Goal: Information Seeking & Learning: Learn about a topic

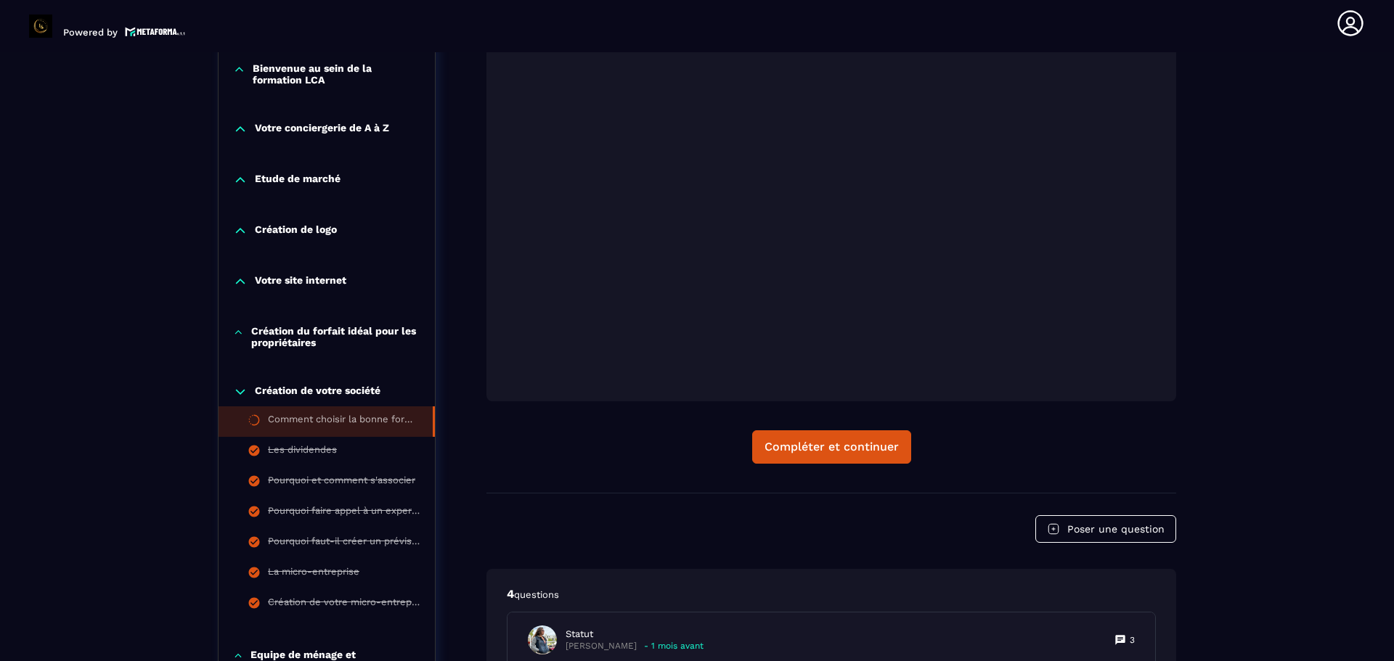
scroll to position [441, 0]
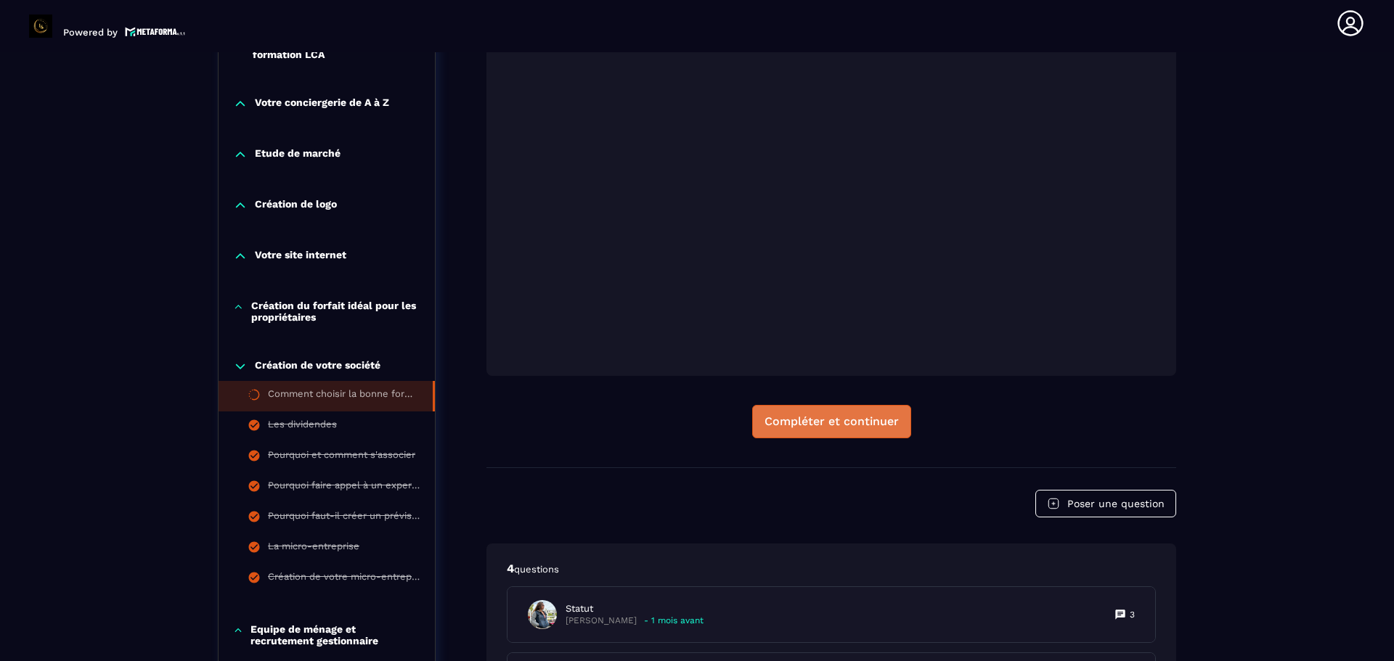
click at [851, 425] on div "Compléter et continuer" at bounding box center [831, 421] width 134 height 15
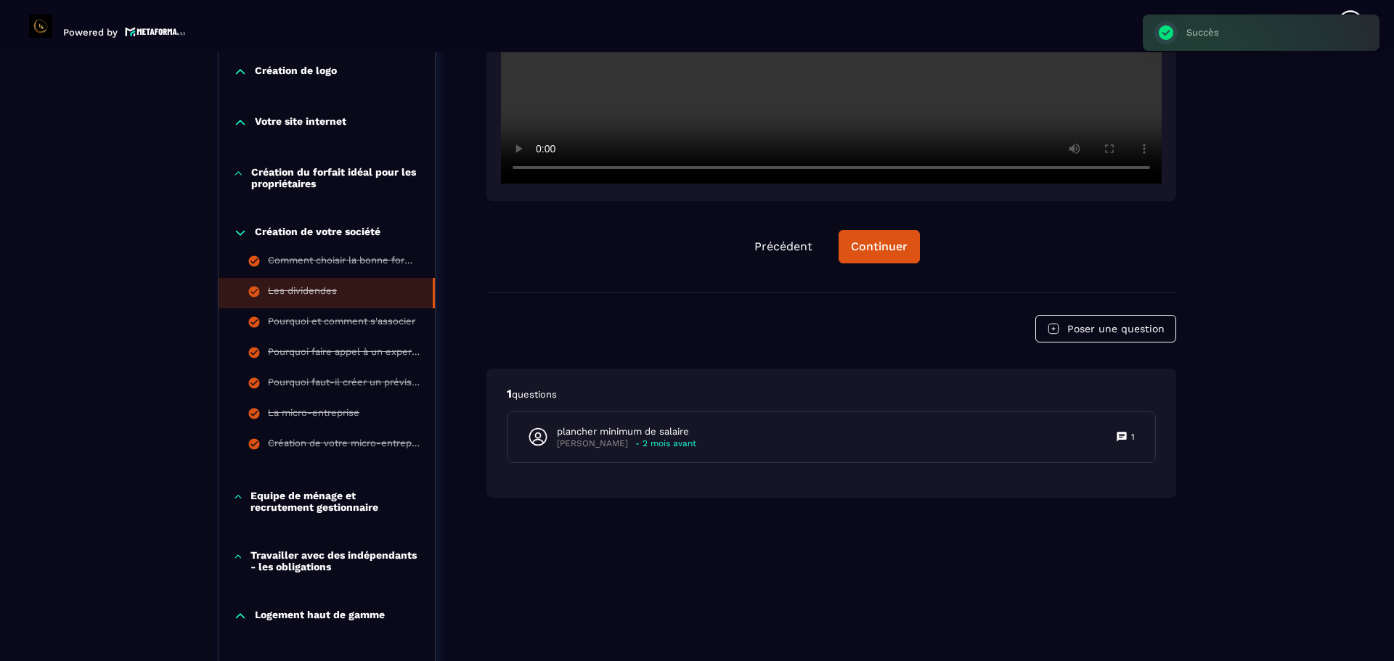
scroll to position [587, 0]
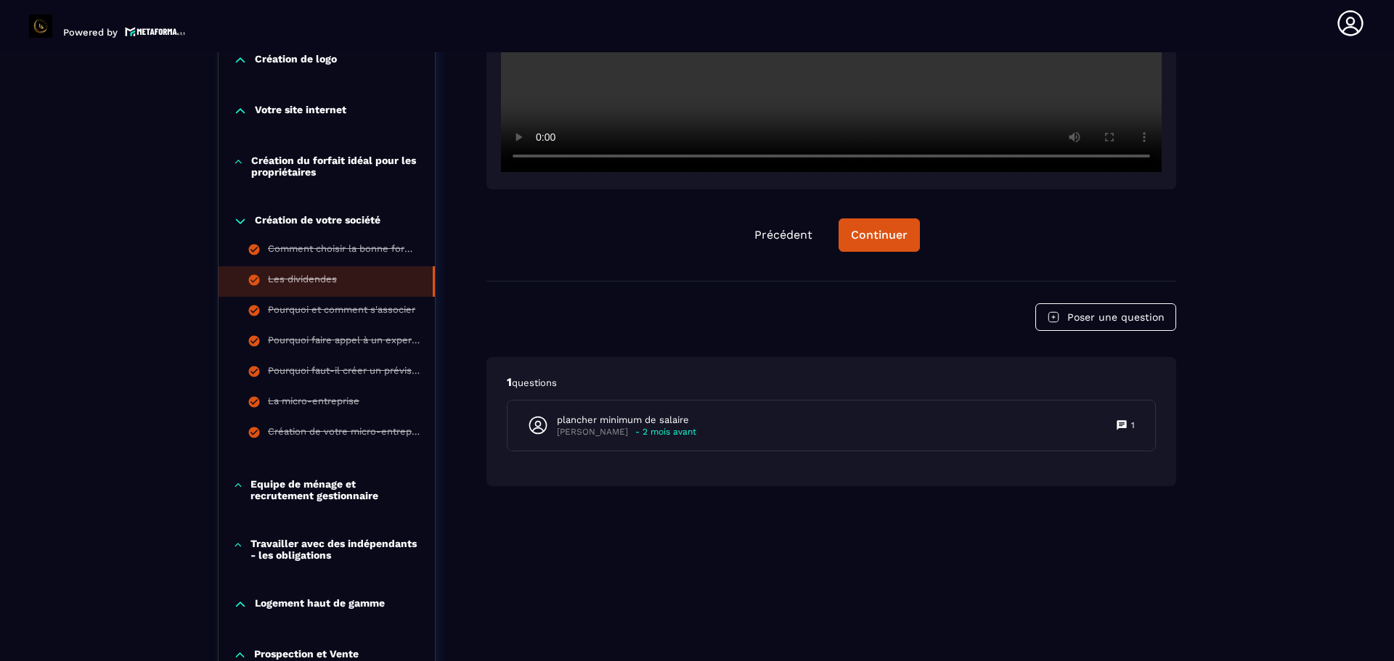
click at [295, 496] on p "Equipe de ménage et recrutement gestionnaire" at bounding box center [335, 489] width 170 height 23
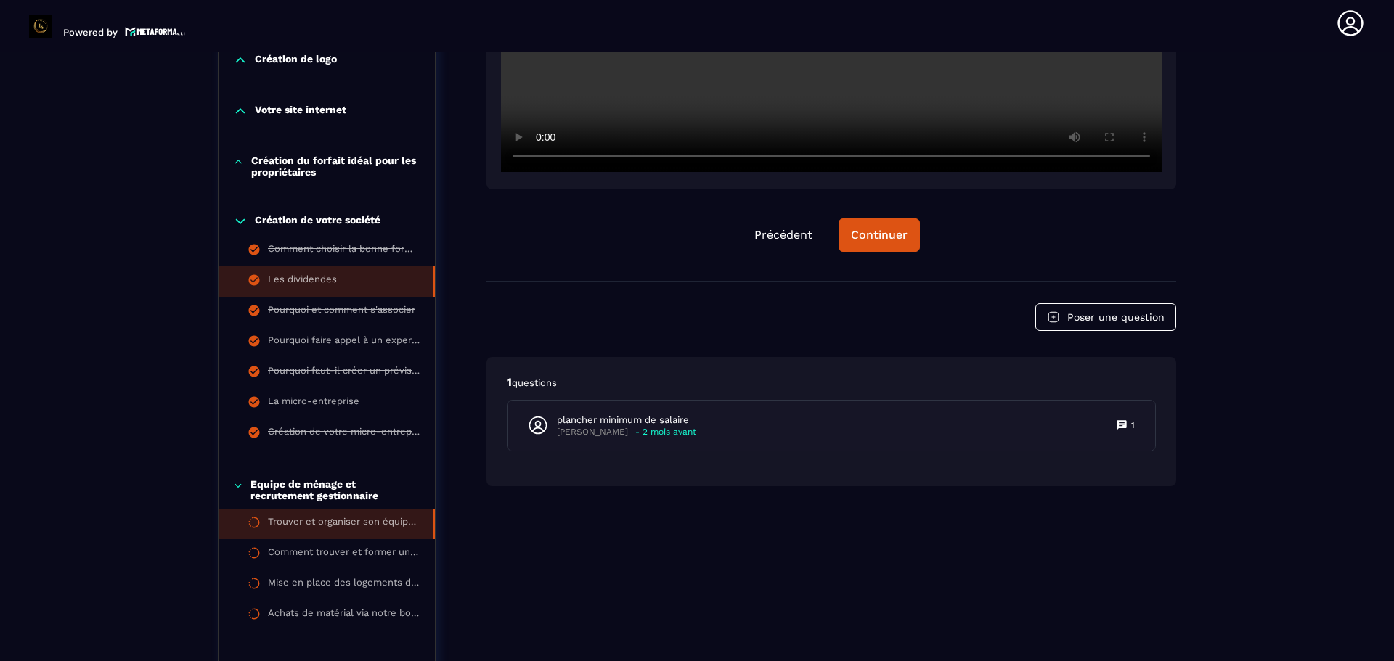
click at [327, 513] on li "Trouver et organiser son équipe de ménage" at bounding box center [326, 524] width 216 height 30
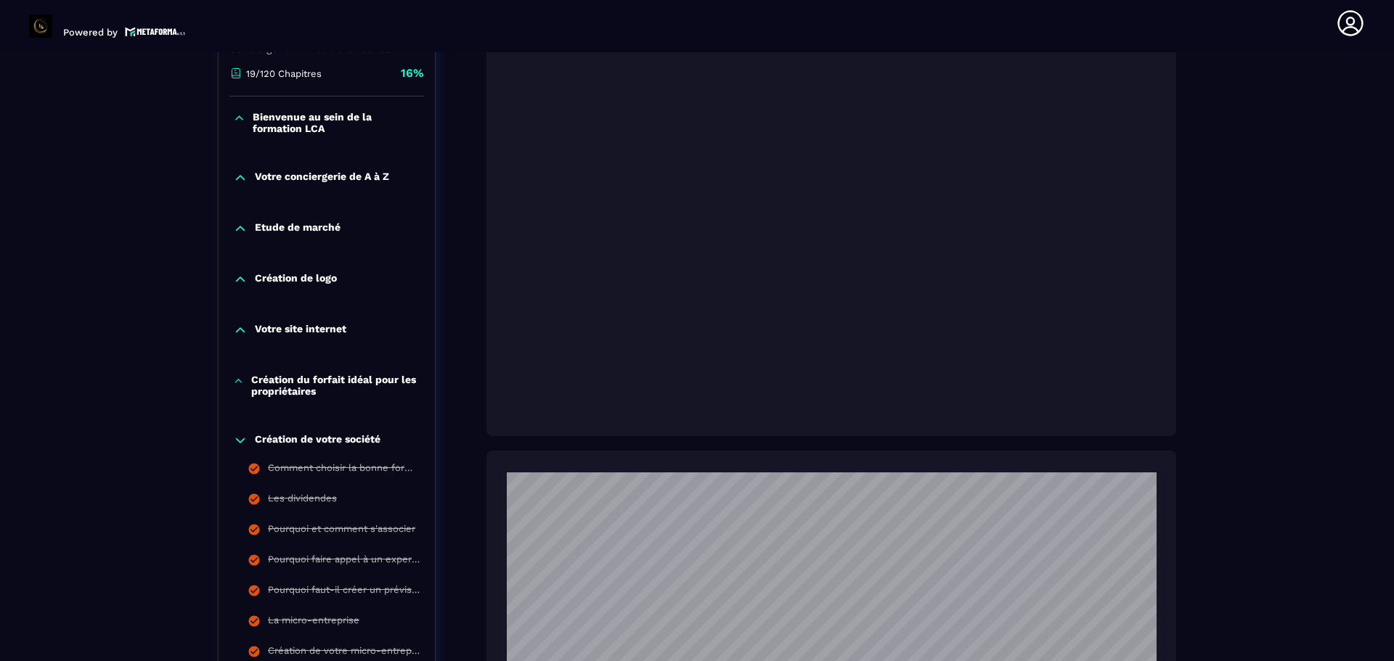
scroll to position [369, 0]
click at [245, 444] on icon at bounding box center [240, 439] width 15 height 15
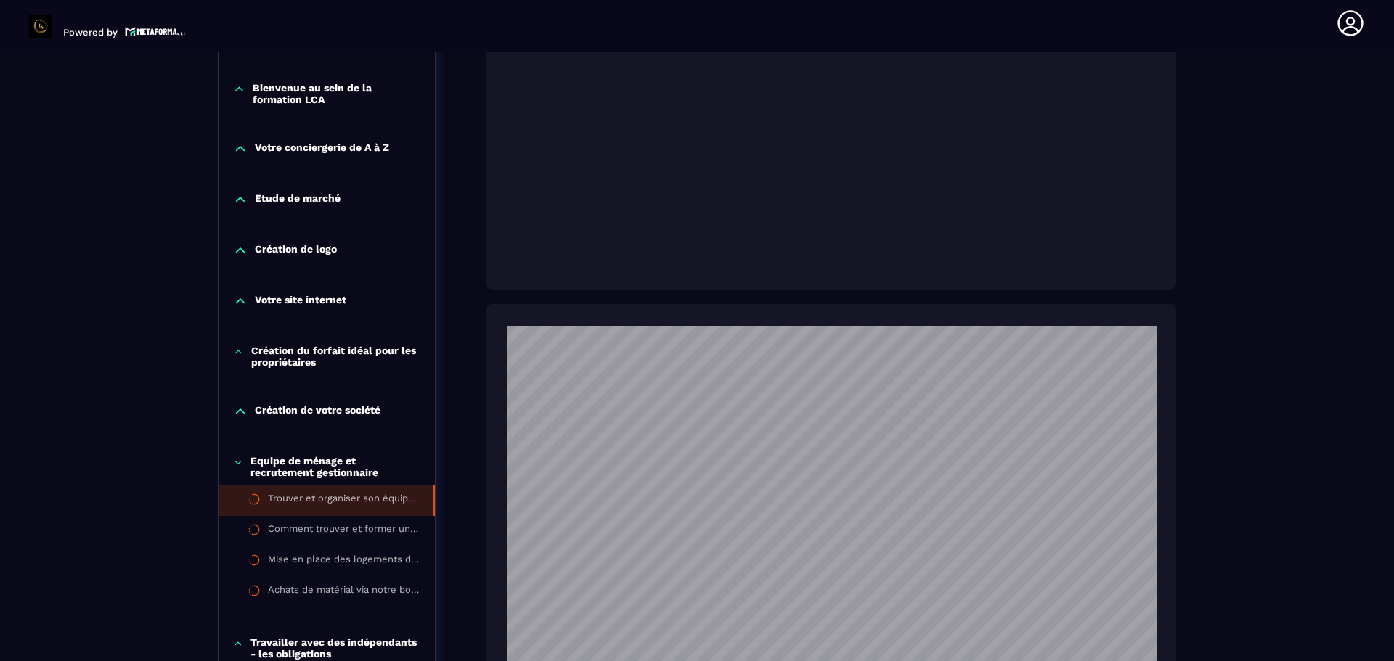
scroll to position [508, 0]
click at [1328, 285] on div "Formations / La conciergerie 100% automatisée / Trouver et organiser son équipe…" at bounding box center [697, 613] width 1336 height 2006
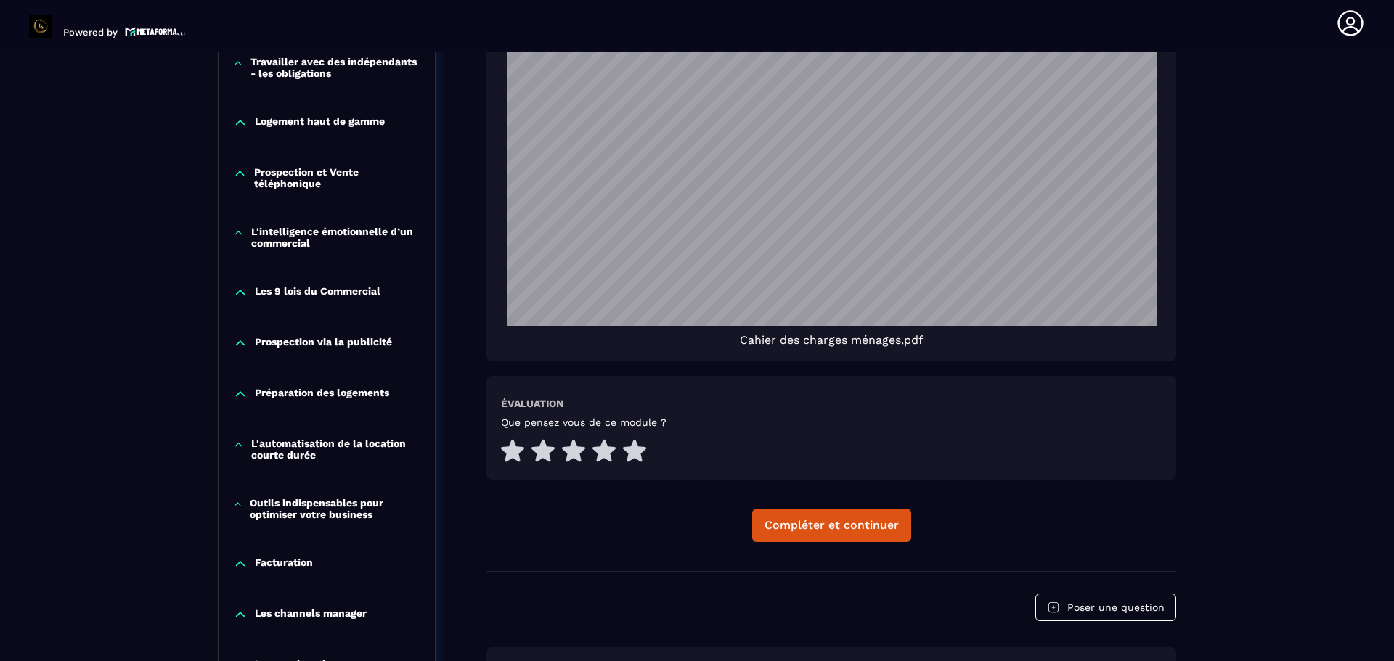
scroll to position [2101, 0]
click at [838, 528] on div "Compléter et continuer" at bounding box center [831, 525] width 134 height 15
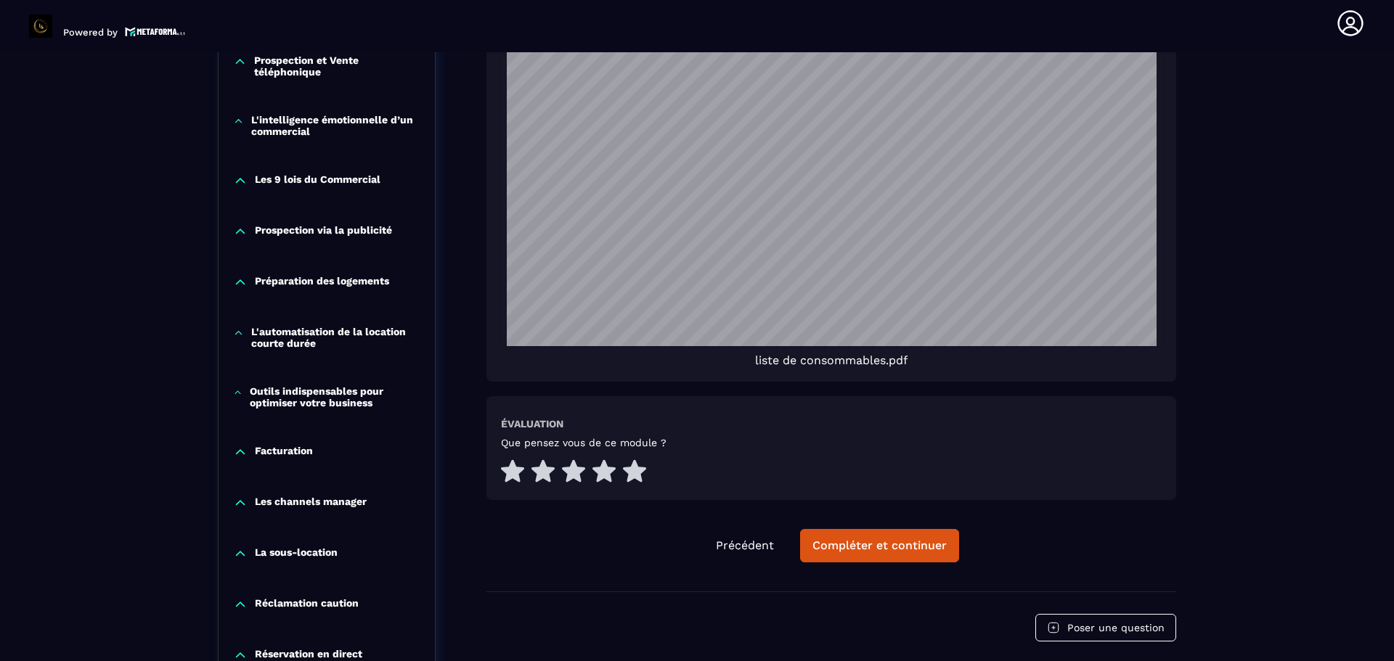
scroll to position [3127, 0]
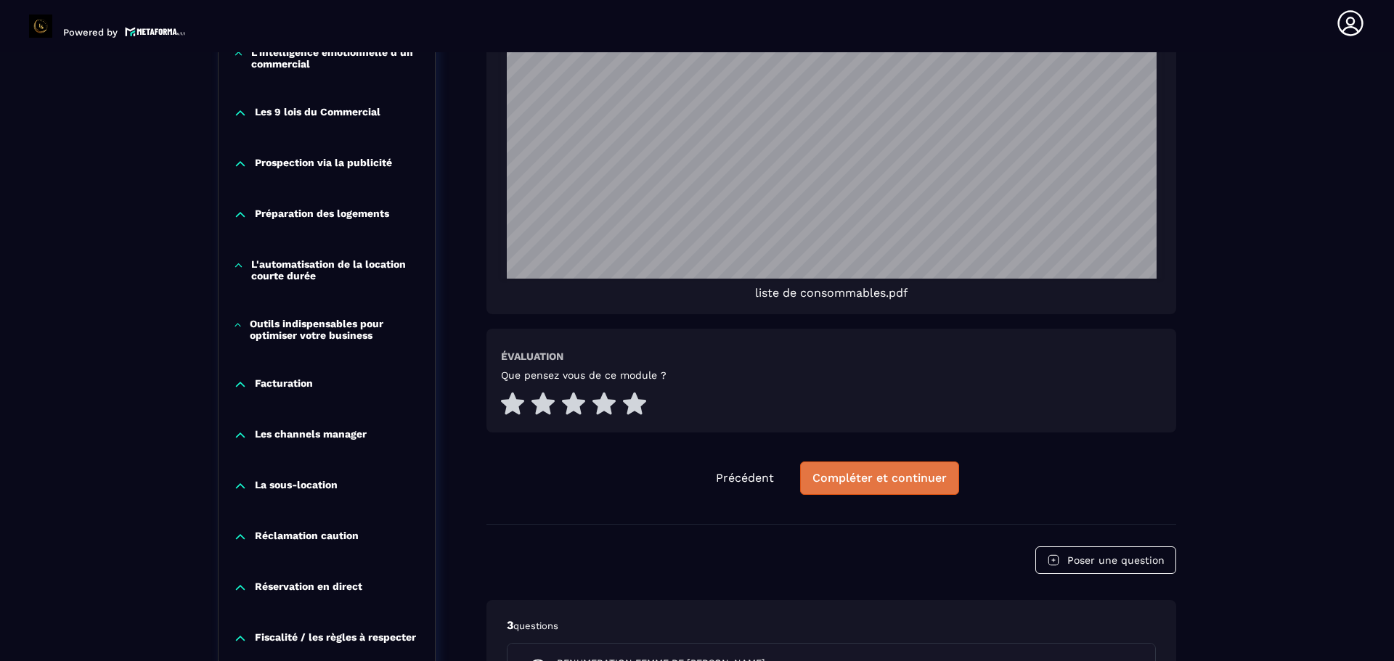
click at [950, 480] on button "Compléter et continuer" at bounding box center [879, 478] width 159 height 33
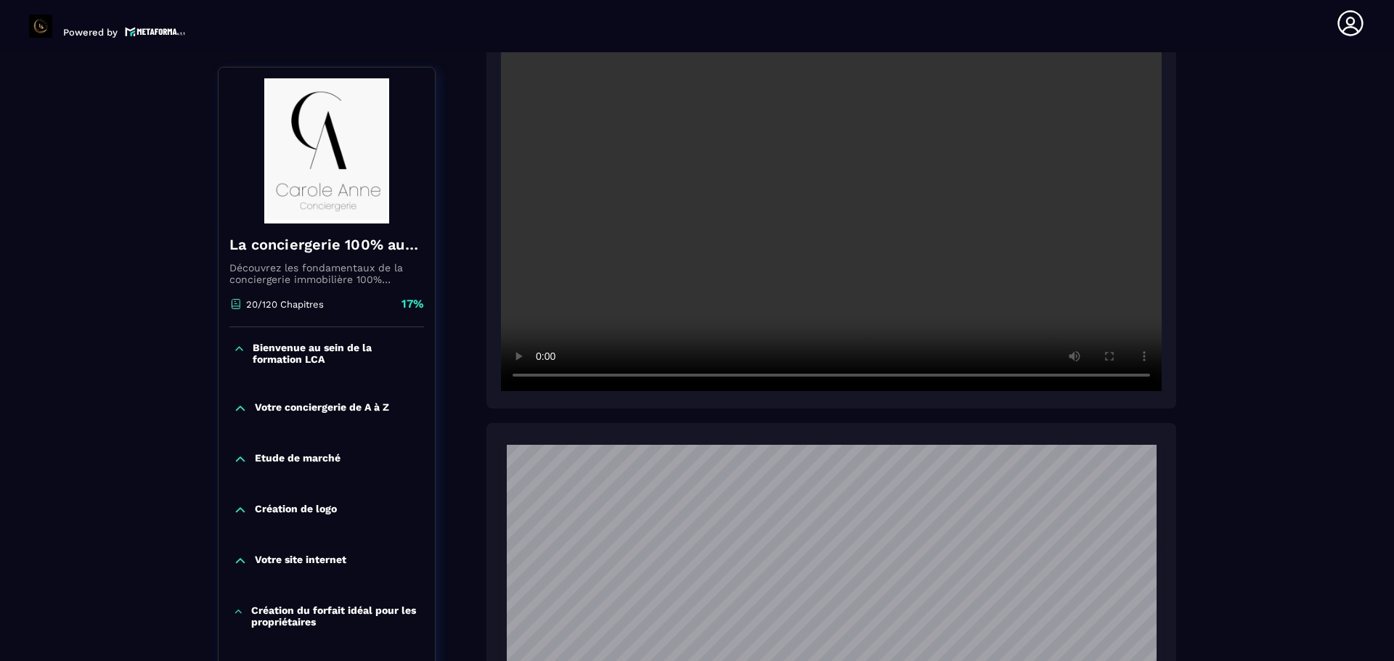
scroll to position [384, 0]
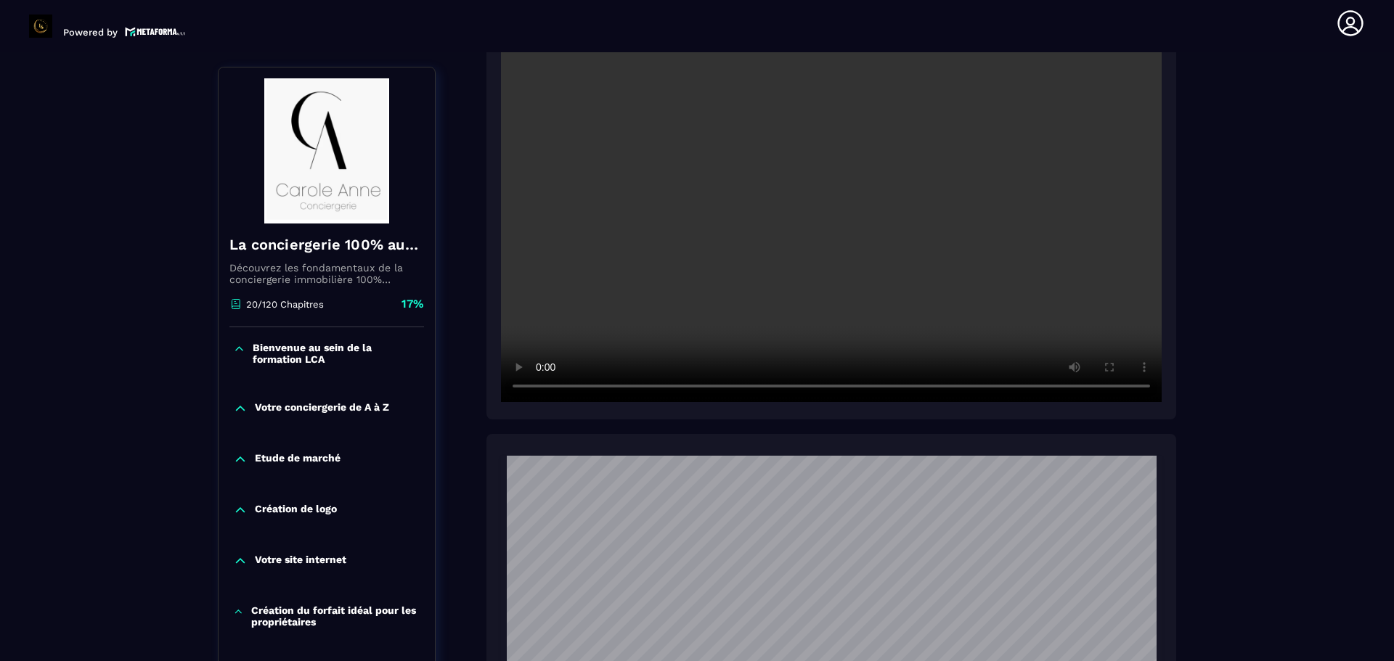
click at [799, 242] on video at bounding box center [831, 182] width 661 height 441
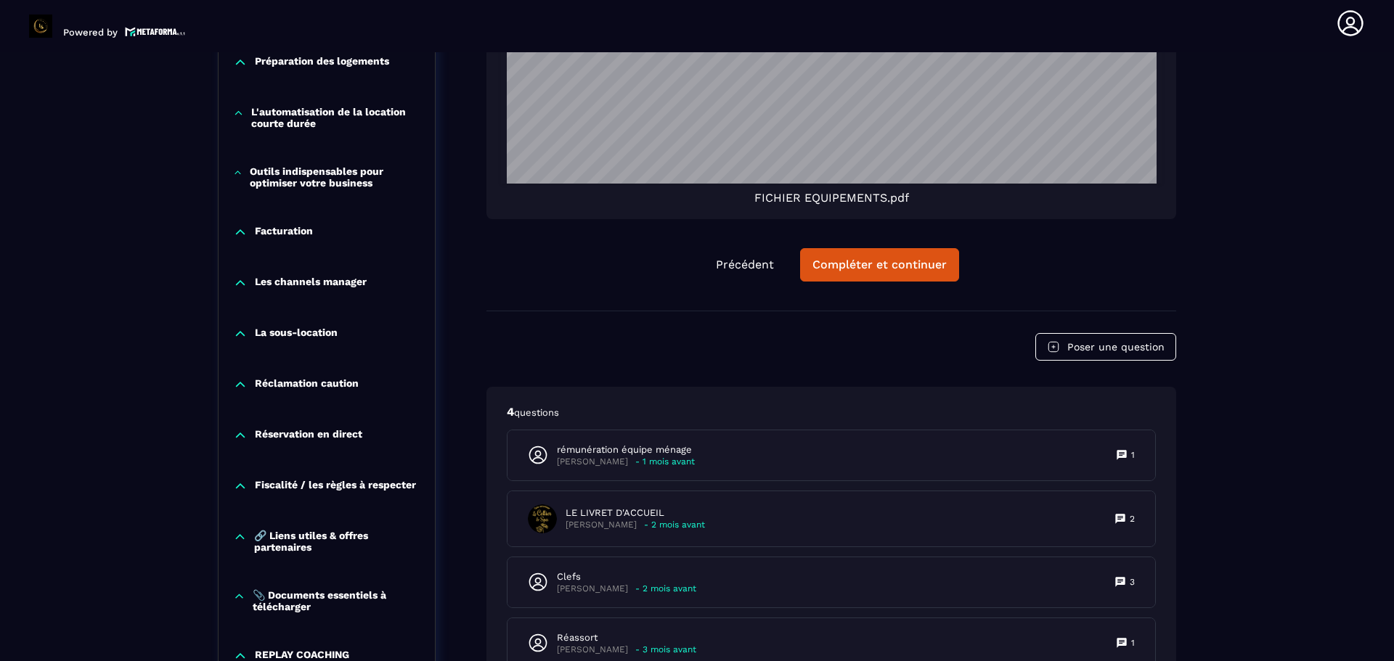
scroll to position [2707, 0]
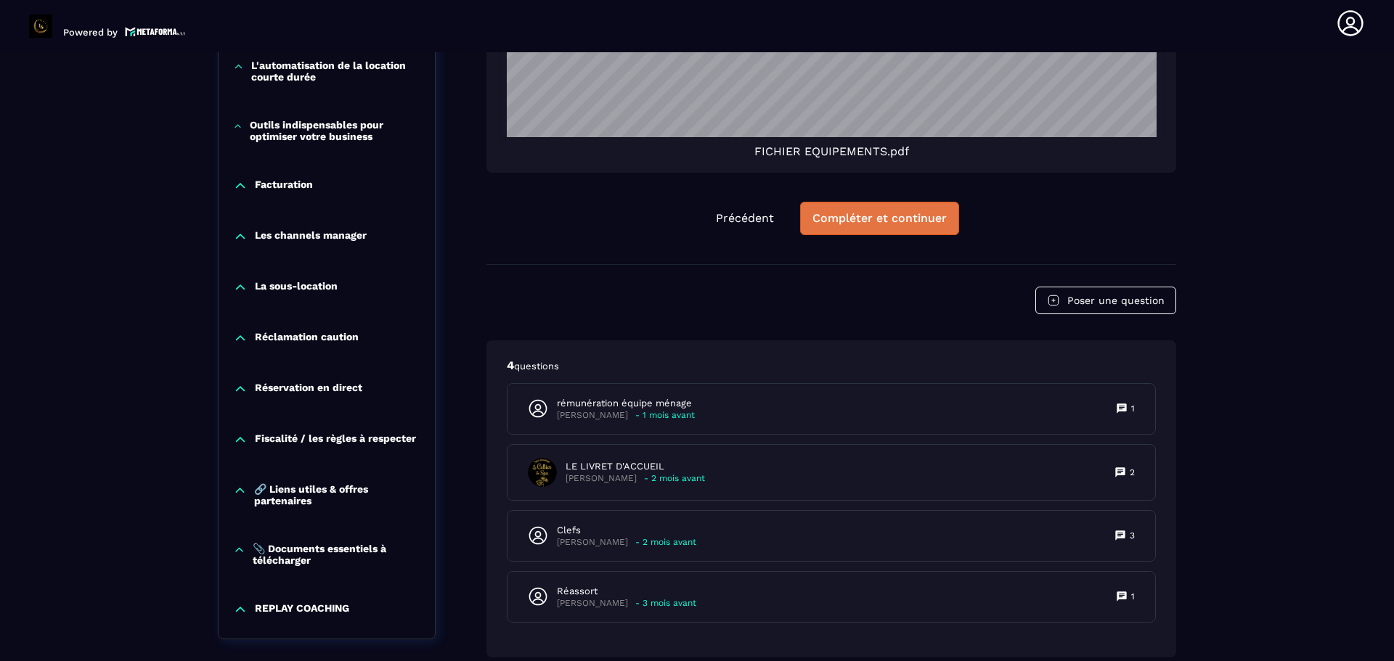
click at [899, 226] on button "Compléter et continuer" at bounding box center [879, 218] width 159 height 33
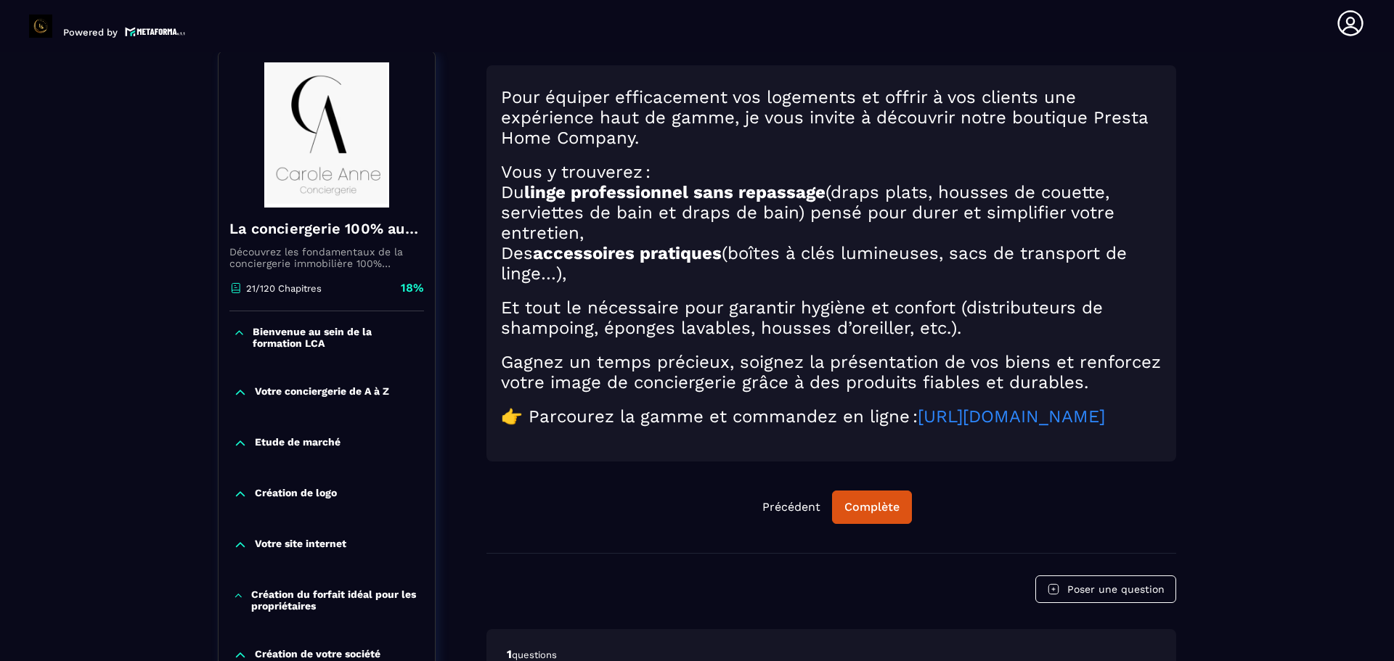
scroll to position [151, 0]
click at [863, 516] on div "Complète" at bounding box center [871, 509] width 55 height 15
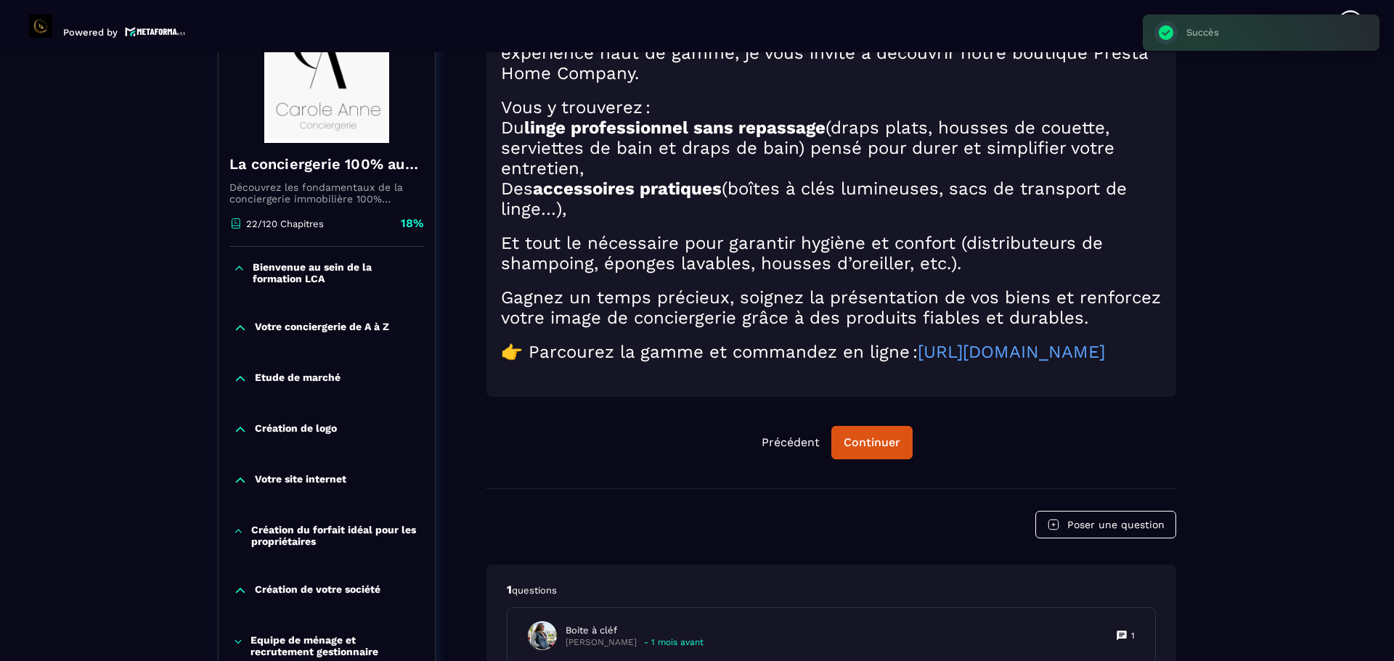
scroll to position [514, 0]
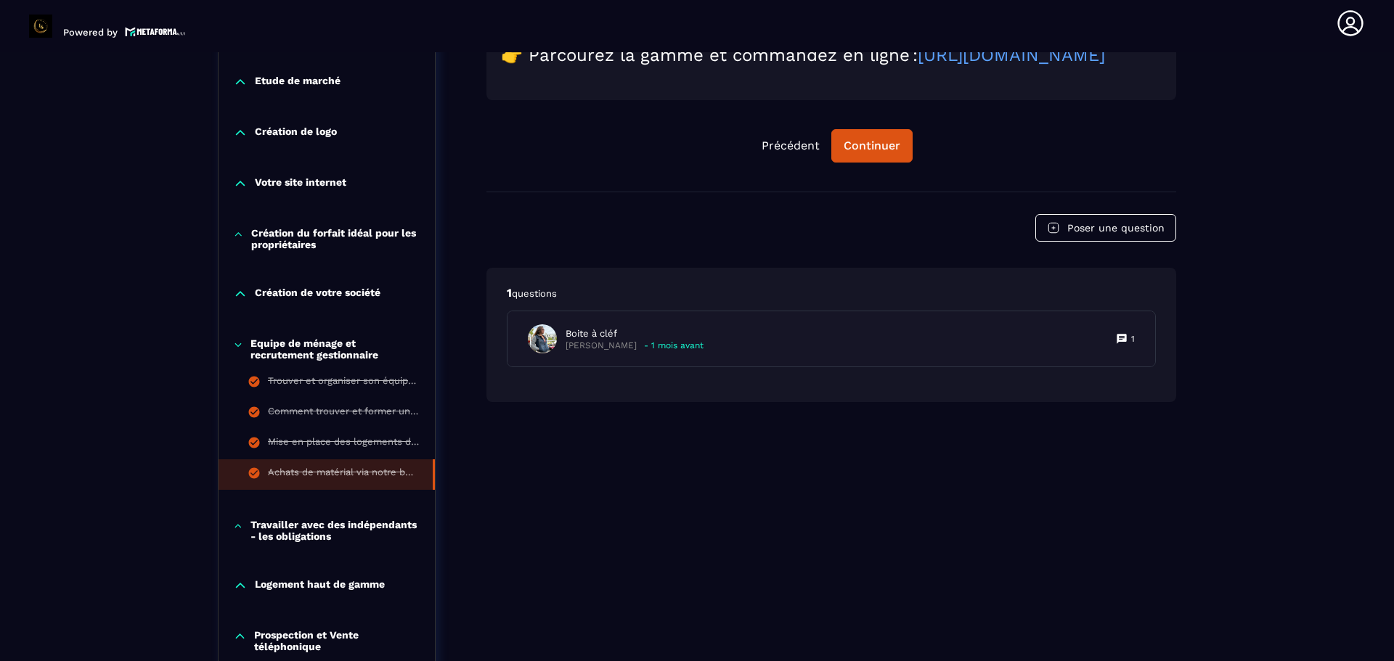
click at [235, 525] on icon at bounding box center [238, 526] width 10 height 15
click at [240, 346] on icon at bounding box center [238, 344] width 6 height 3
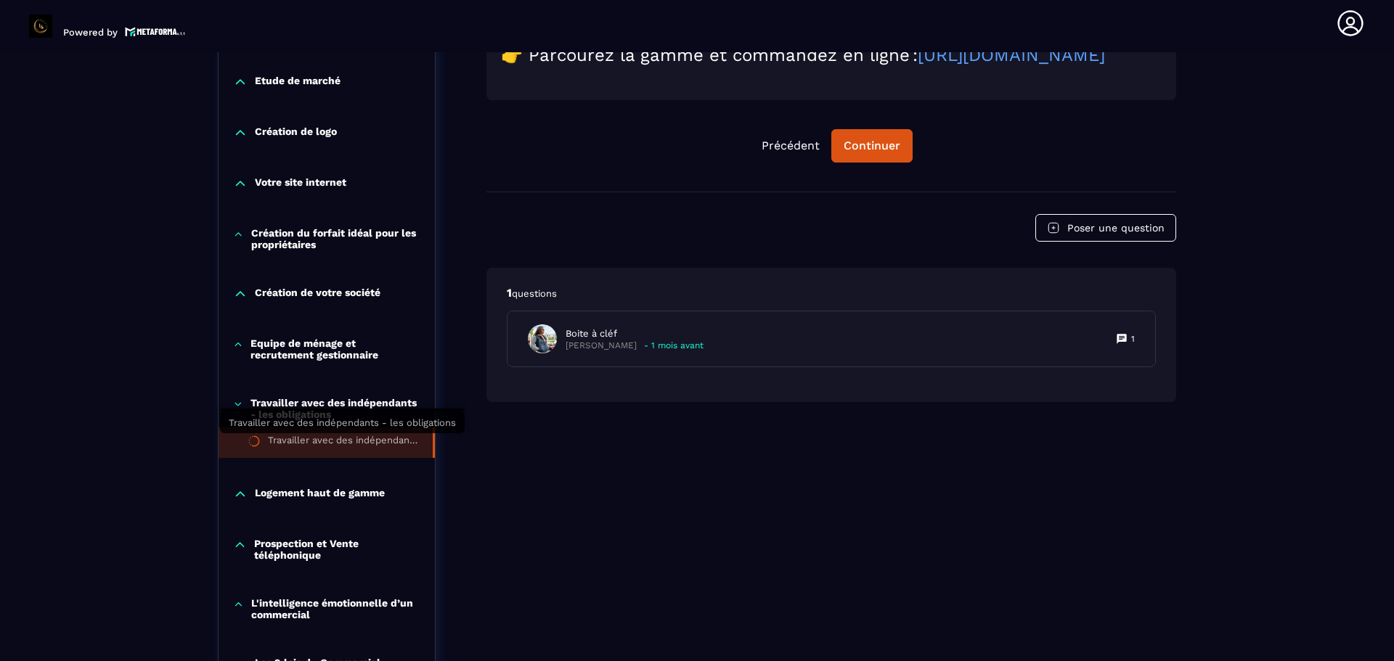
click at [302, 446] on div "Travailler avec des indépendants - les obligations" at bounding box center [343, 443] width 150 height 16
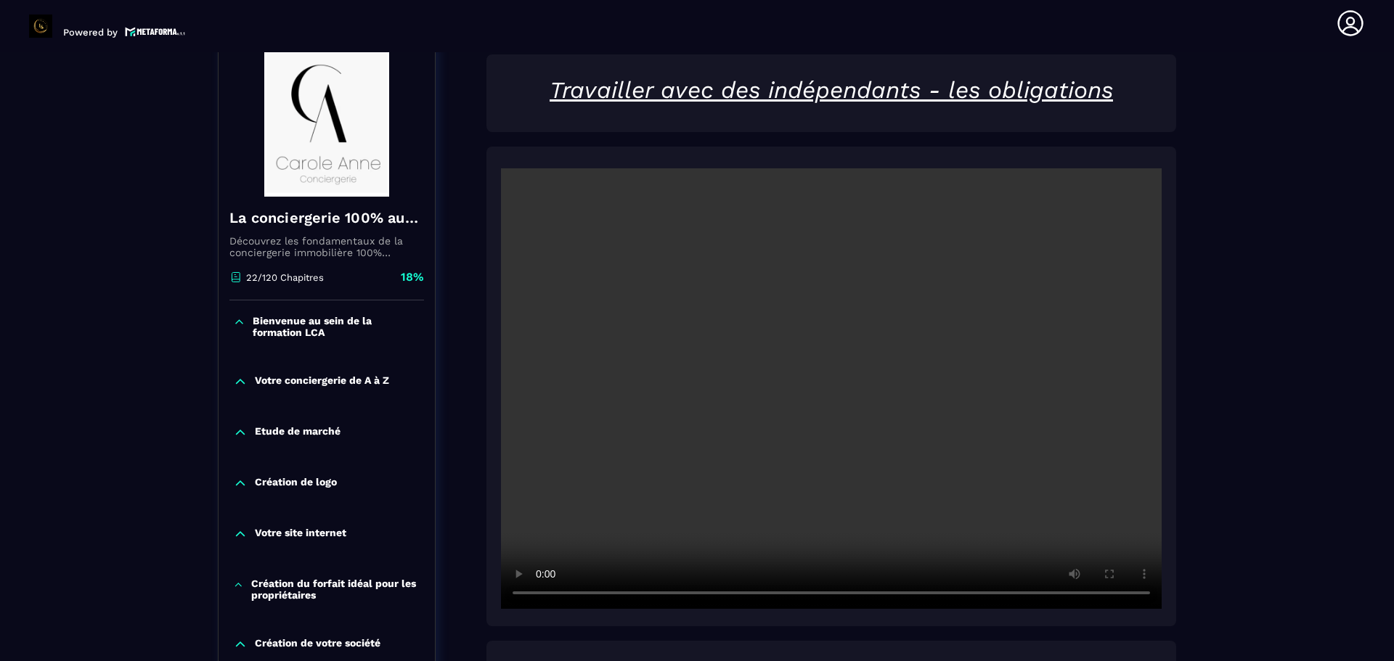
scroll to position [151, 0]
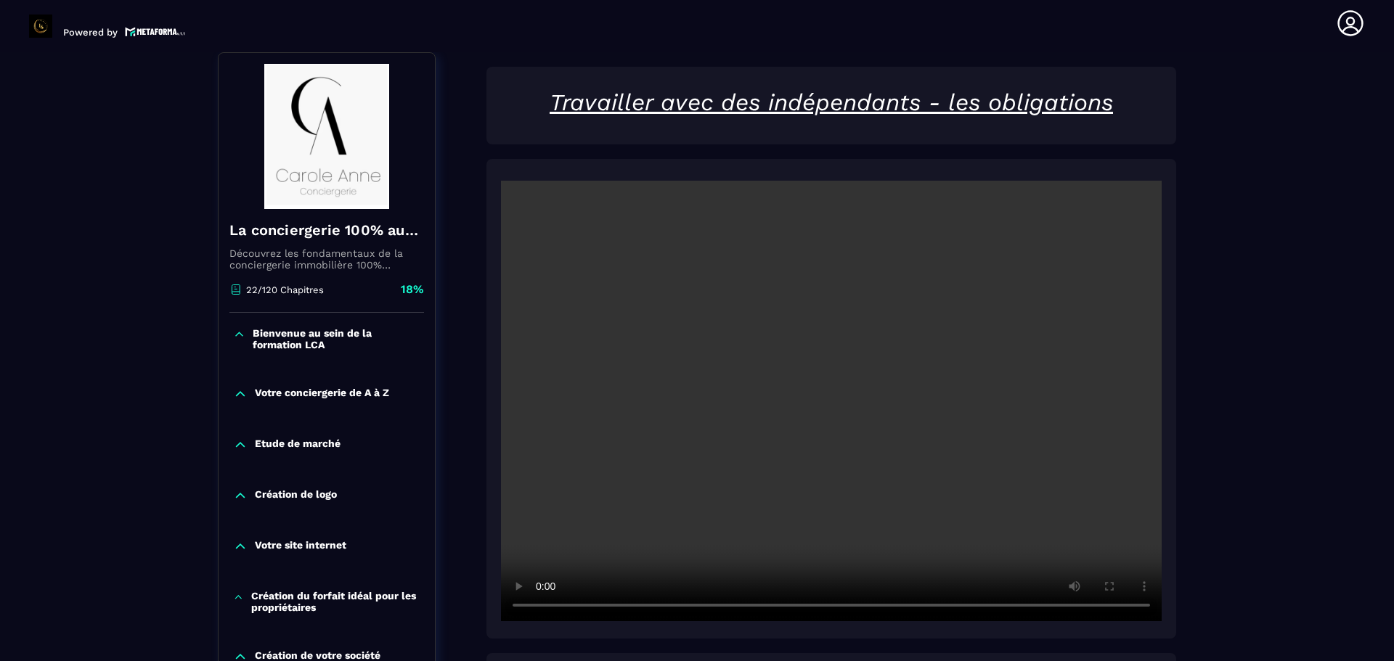
click at [940, 491] on video at bounding box center [831, 401] width 661 height 441
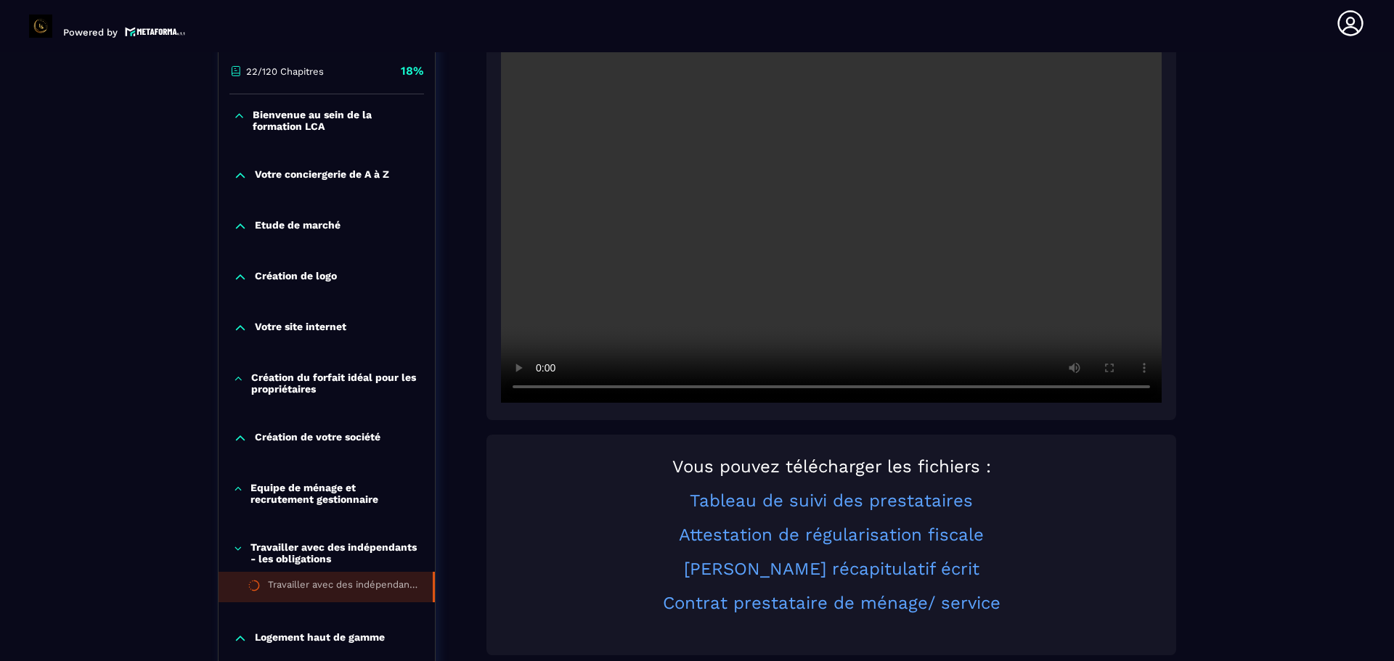
scroll to position [369, 0]
click at [834, 502] on link "Tableau de suivi des prestataires" at bounding box center [831, 501] width 283 height 20
click at [783, 534] on link "Attestation de régularisation fiscale" at bounding box center [831, 536] width 305 height 20
click at [785, 568] on link "[PERSON_NAME] récapitulatif écrit" at bounding box center [831, 570] width 295 height 20
click at [816, 598] on link "Contrat prestataire de ménage/ service" at bounding box center [832, 604] width 338 height 20
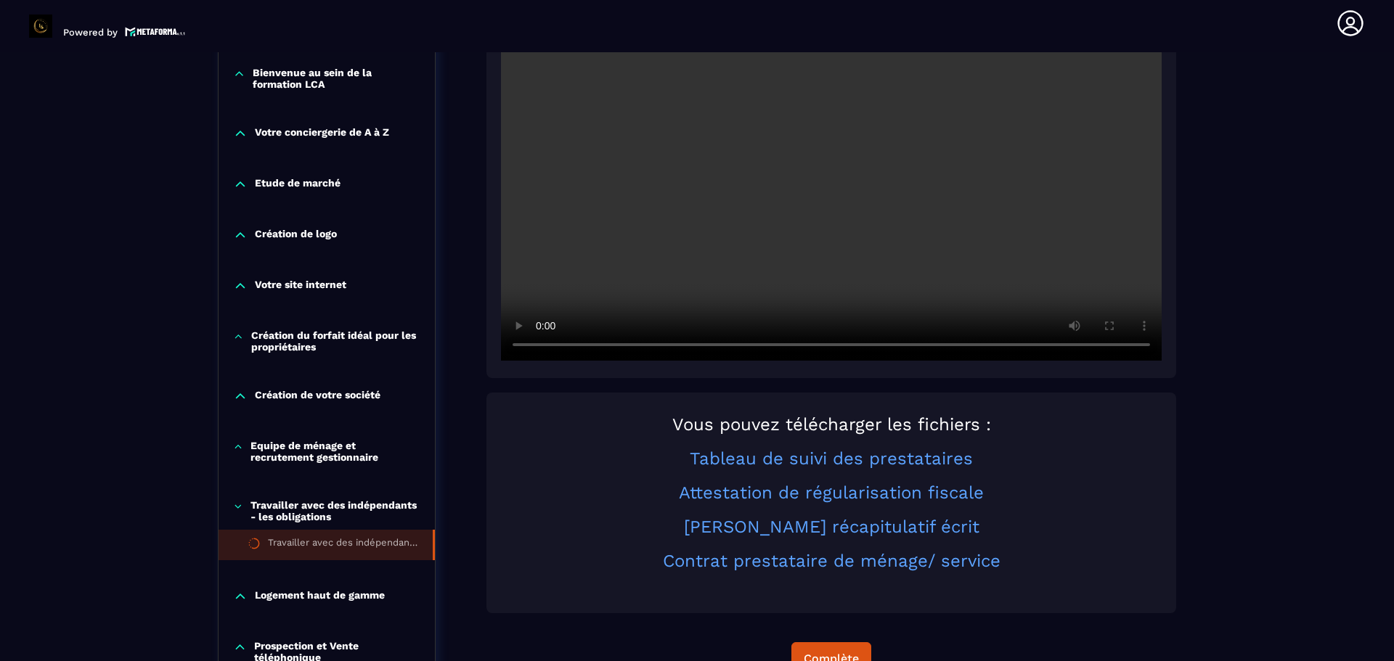
scroll to position [441, 0]
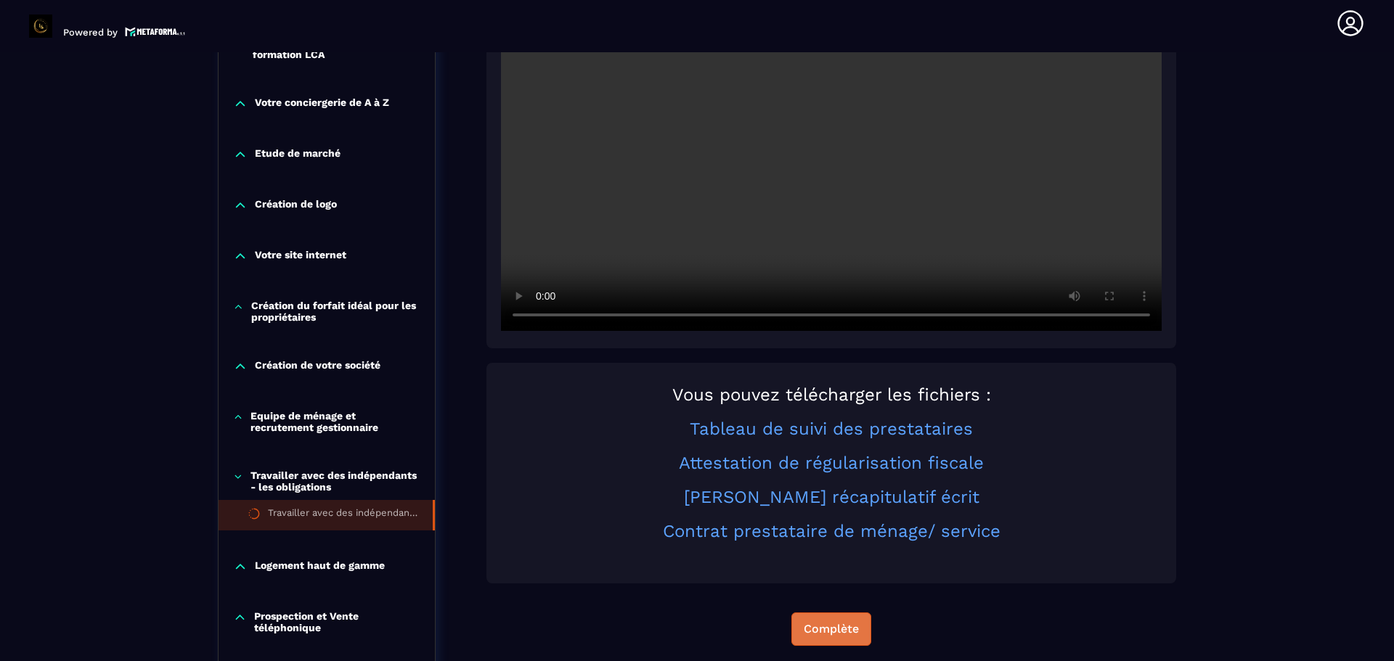
click at [839, 632] on div "Complète" at bounding box center [831, 629] width 55 height 15
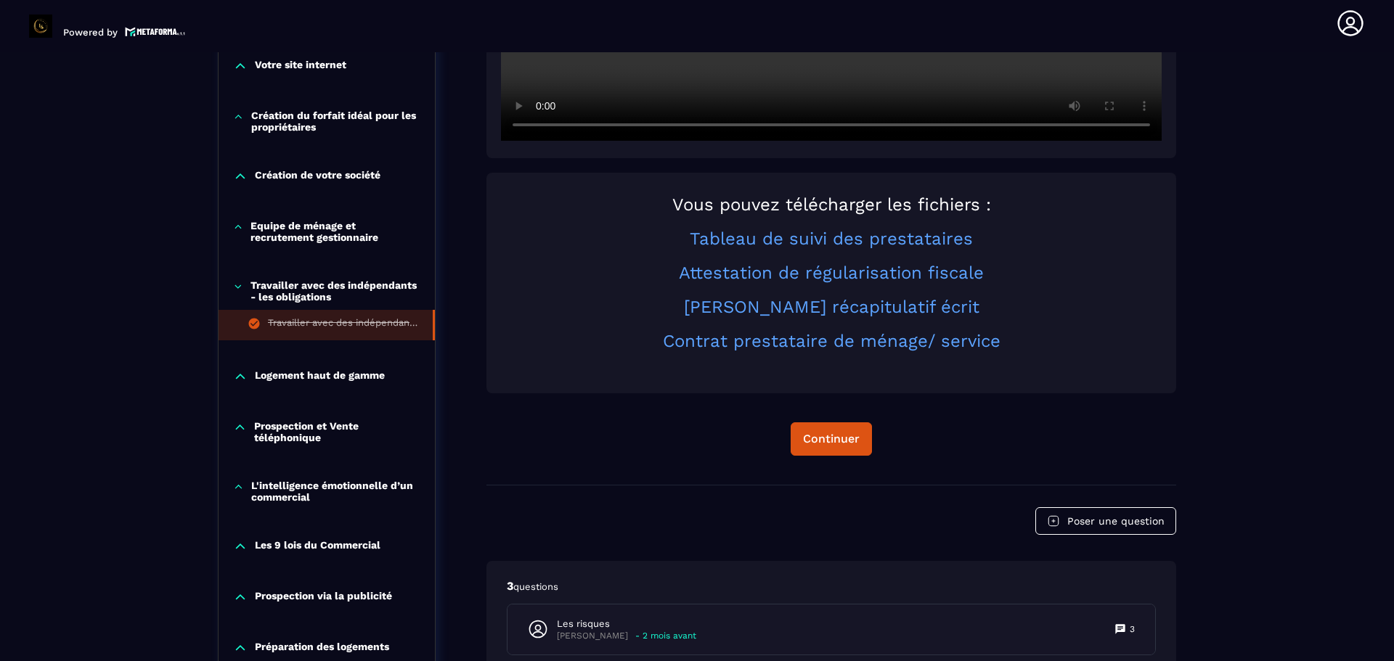
scroll to position [659, 0]
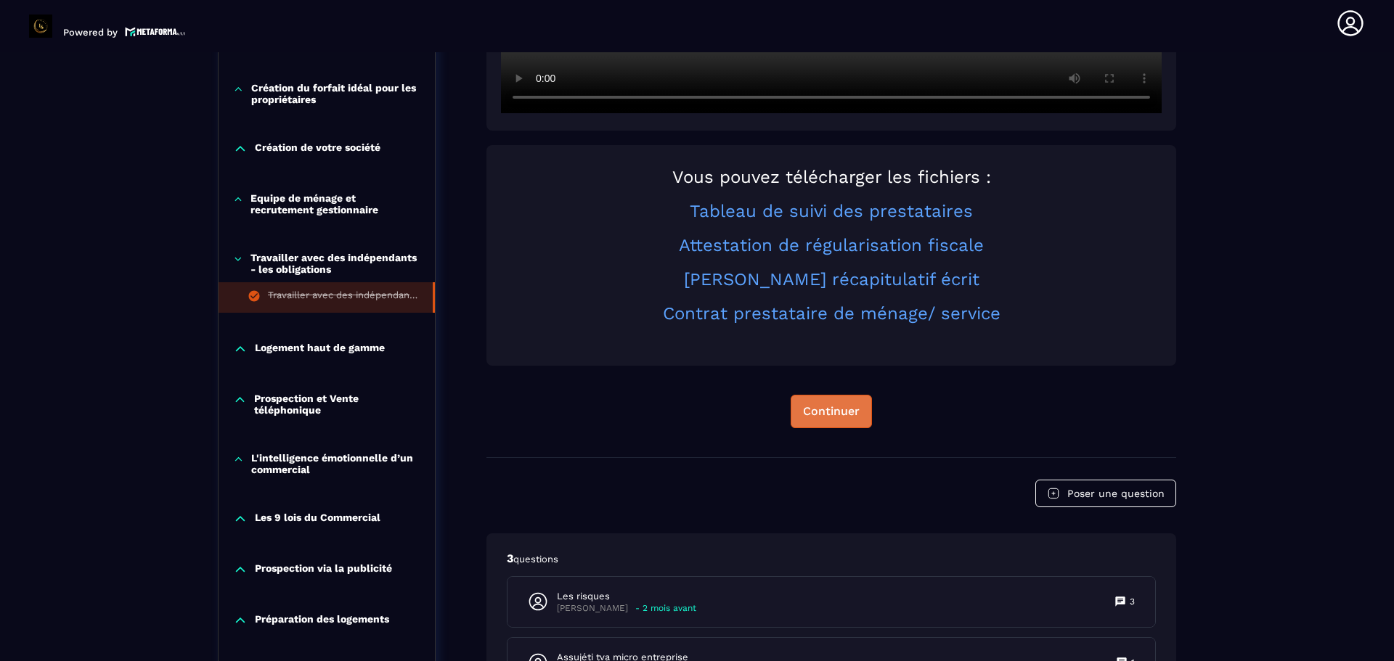
click at [804, 402] on button "Continuer" at bounding box center [830, 411] width 81 height 33
click at [283, 197] on p "Equipe de ménage et recrutement gestionnaire" at bounding box center [335, 203] width 170 height 23
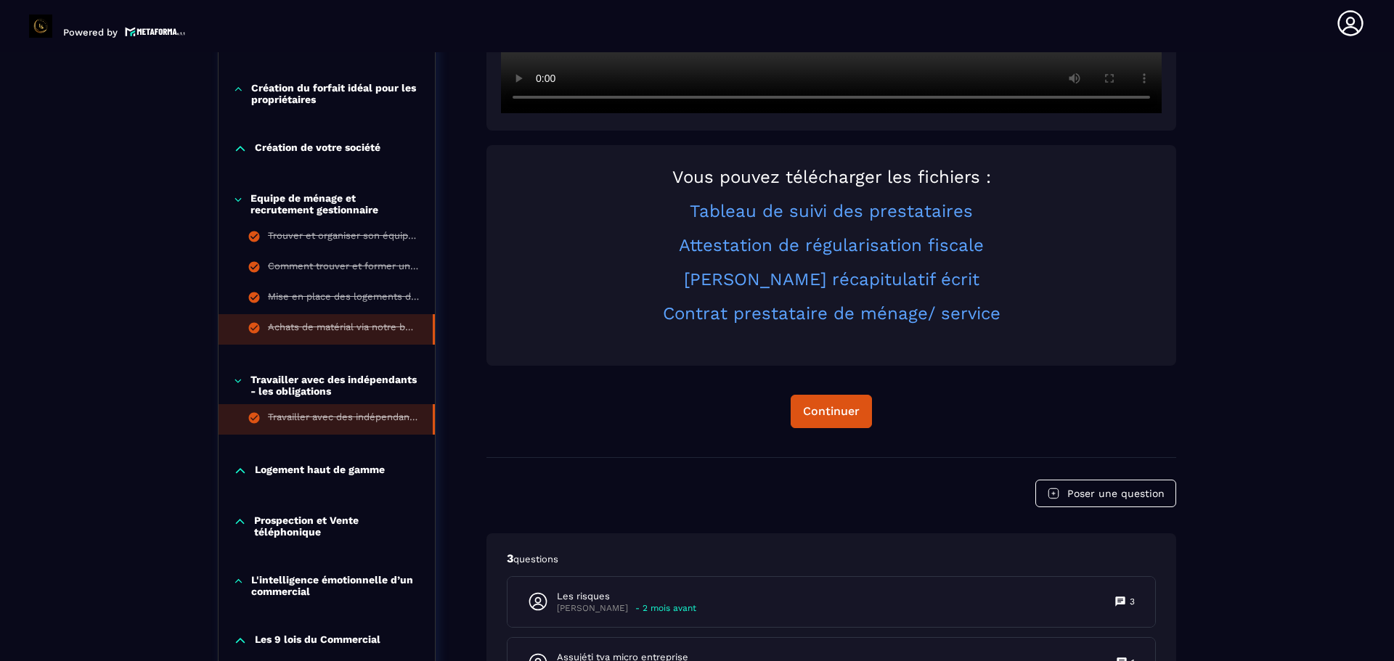
click at [313, 322] on div "Achats de matérial via notre boutique PrestaHome" at bounding box center [343, 330] width 150 height 16
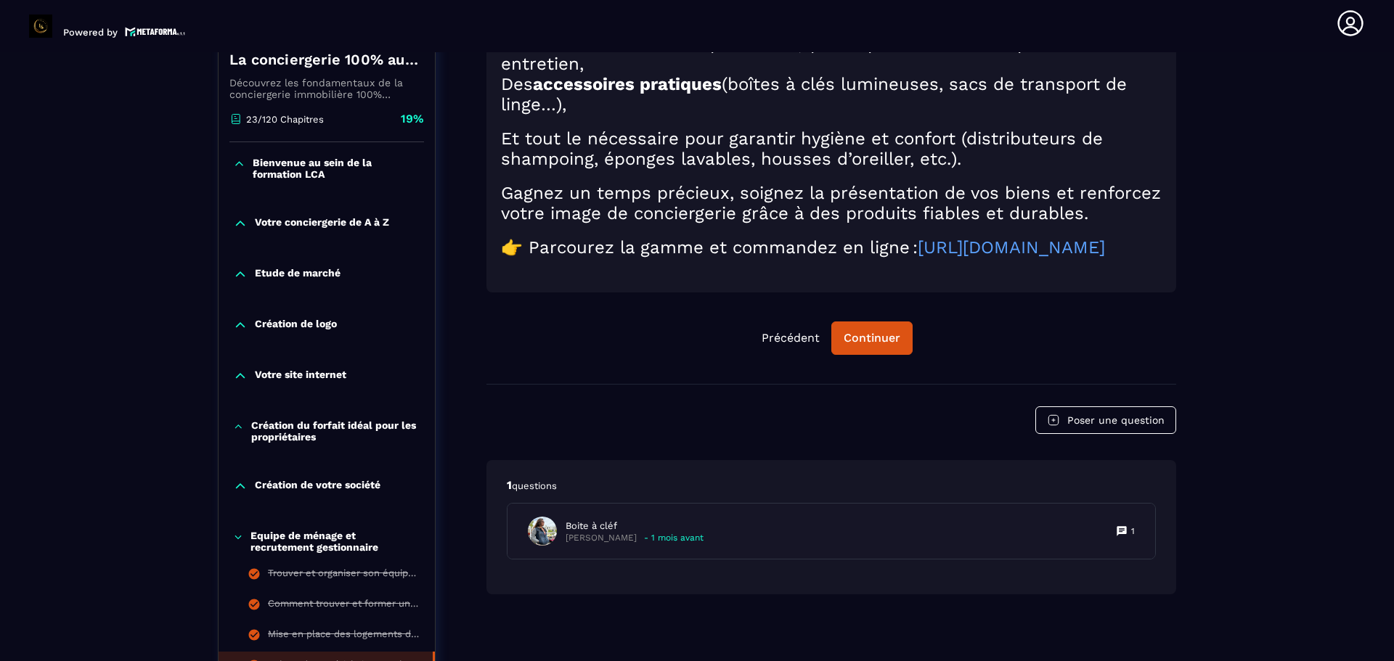
scroll to position [296, 0]
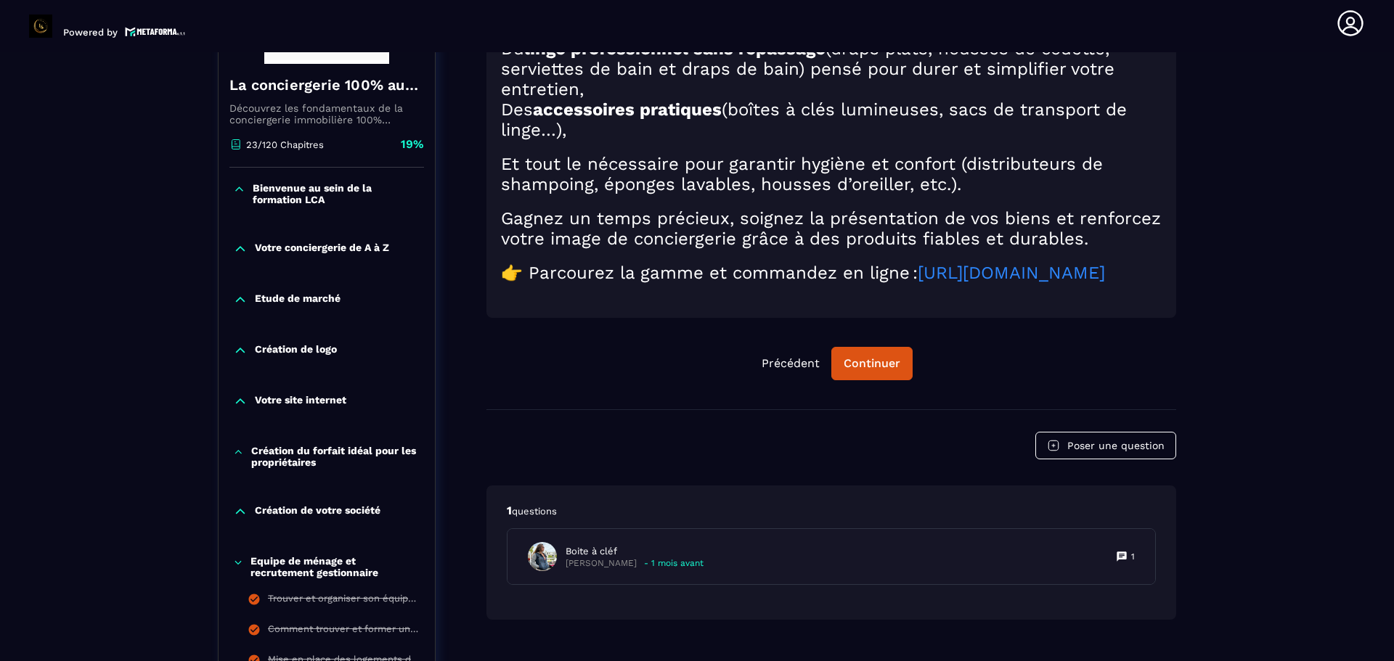
click at [918, 283] on link "[URL][DOMAIN_NAME]" at bounding box center [1011, 273] width 187 height 20
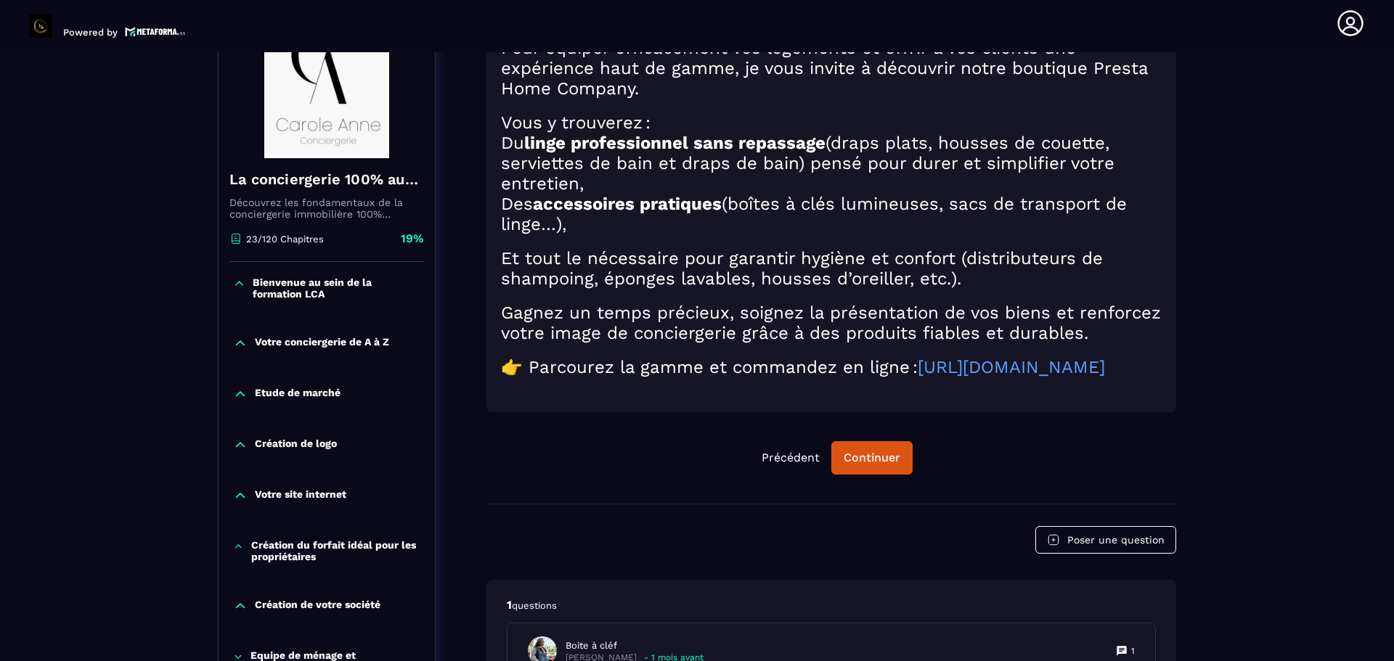
scroll to position [224, 0]
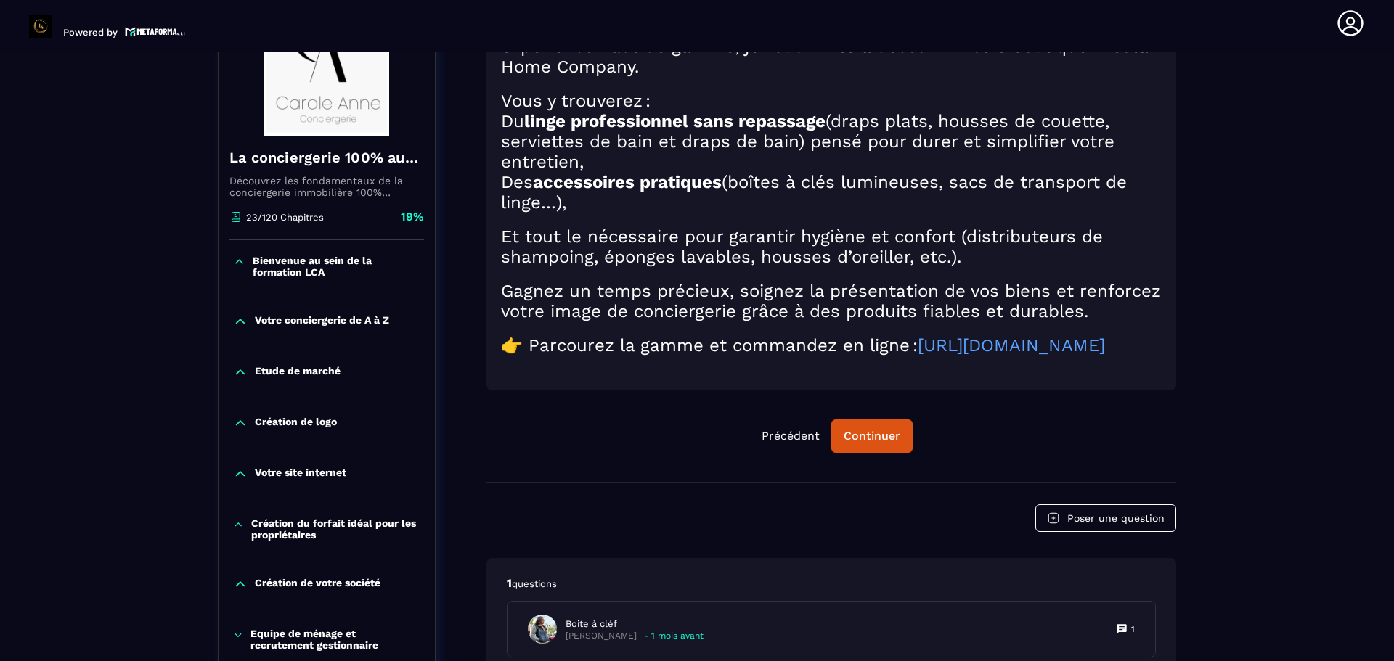
click at [309, 528] on p "Création du forfait idéal pour les propriétaires" at bounding box center [335, 529] width 169 height 23
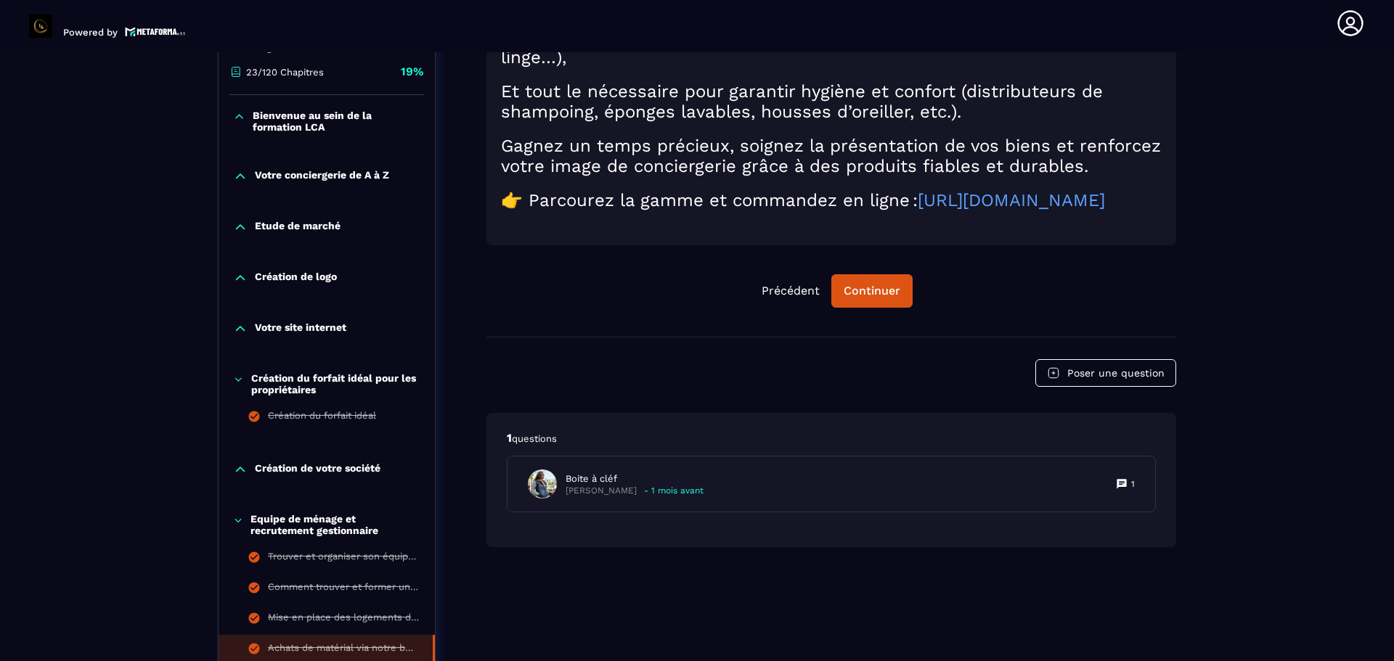
scroll to position [441, 0]
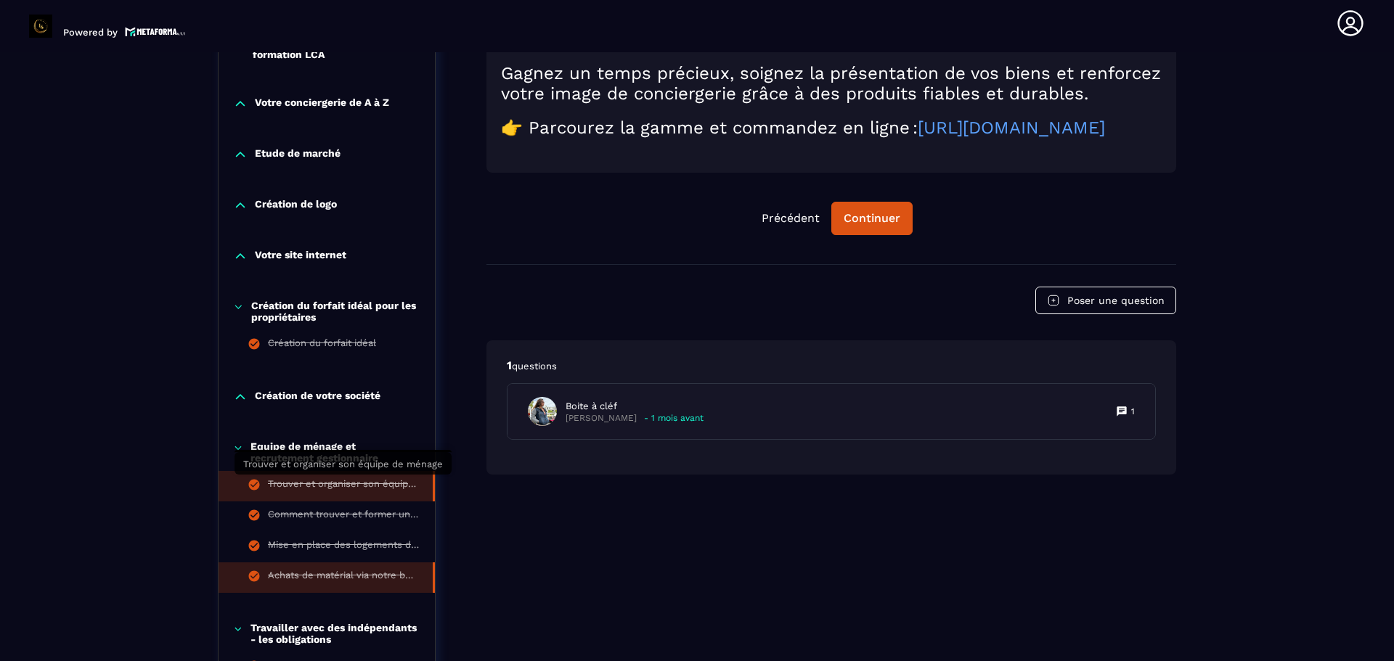
click at [385, 491] on div "Trouver et organiser son équipe de ménage" at bounding box center [343, 486] width 150 height 16
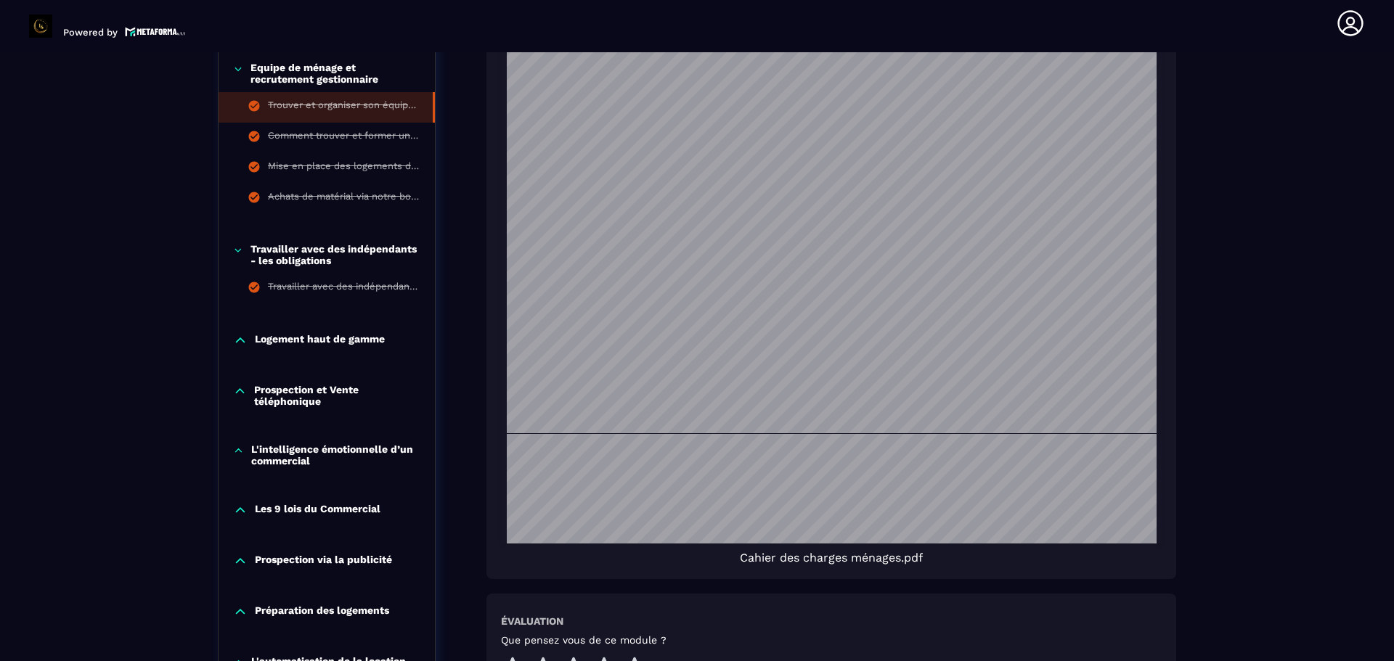
scroll to position [436, 0]
click at [237, 252] on icon at bounding box center [238, 250] width 10 height 15
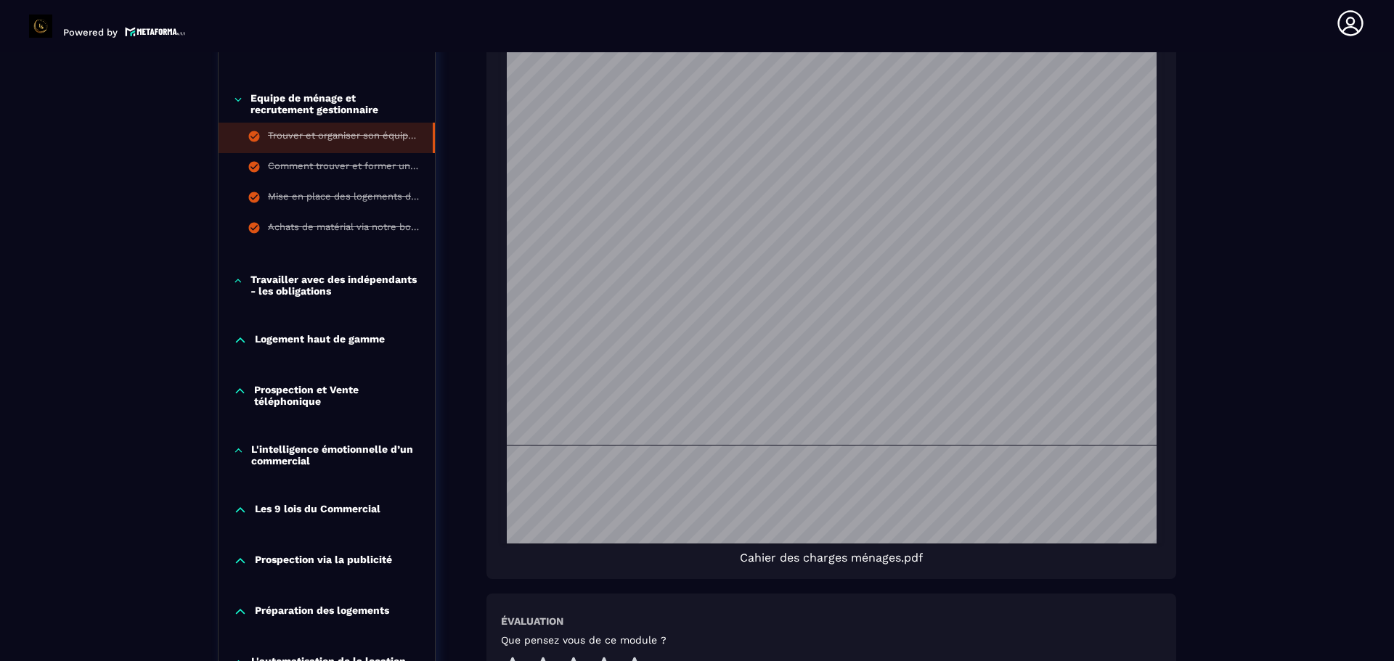
click at [236, 92] on icon at bounding box center [238, 99] width 10 height 15
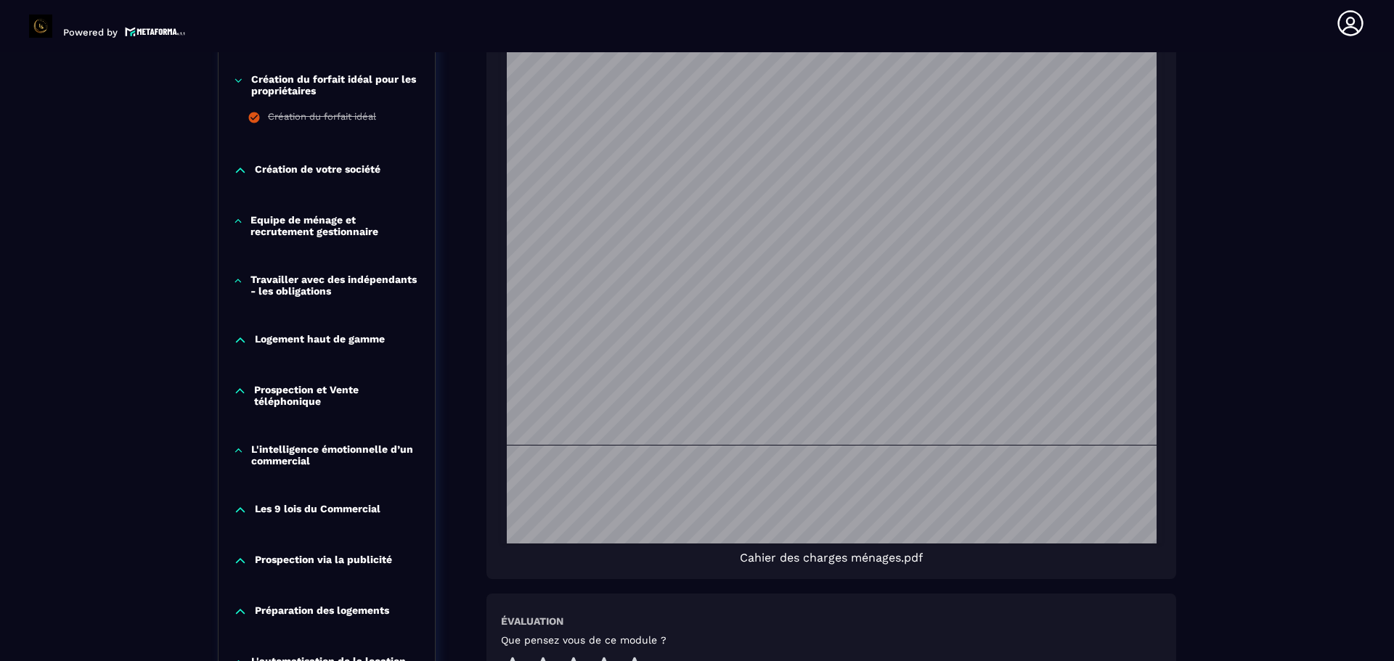
click at [299, 336] on p "Logement haut de gamme" at bounding box center [320, 340] width 130 height 15
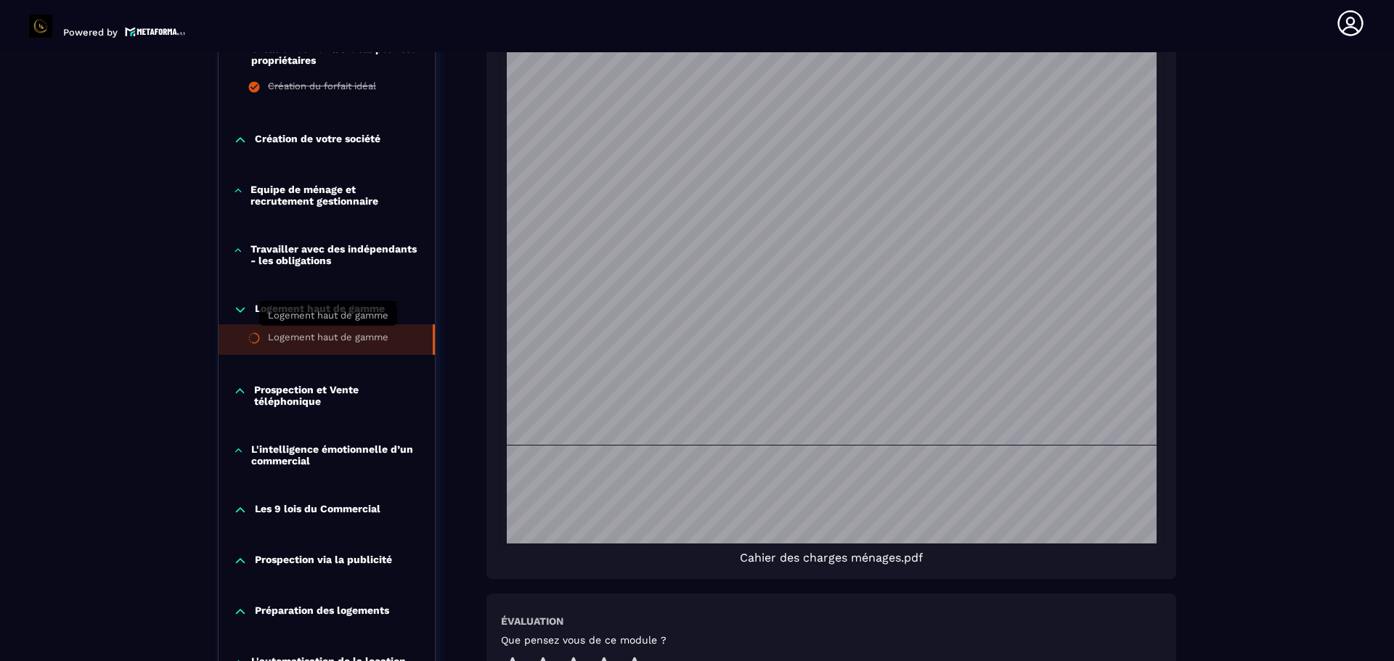
click at [295, 335] on div "Logement haut de gamme" at bounding box center [328, 340] width 120 height 16
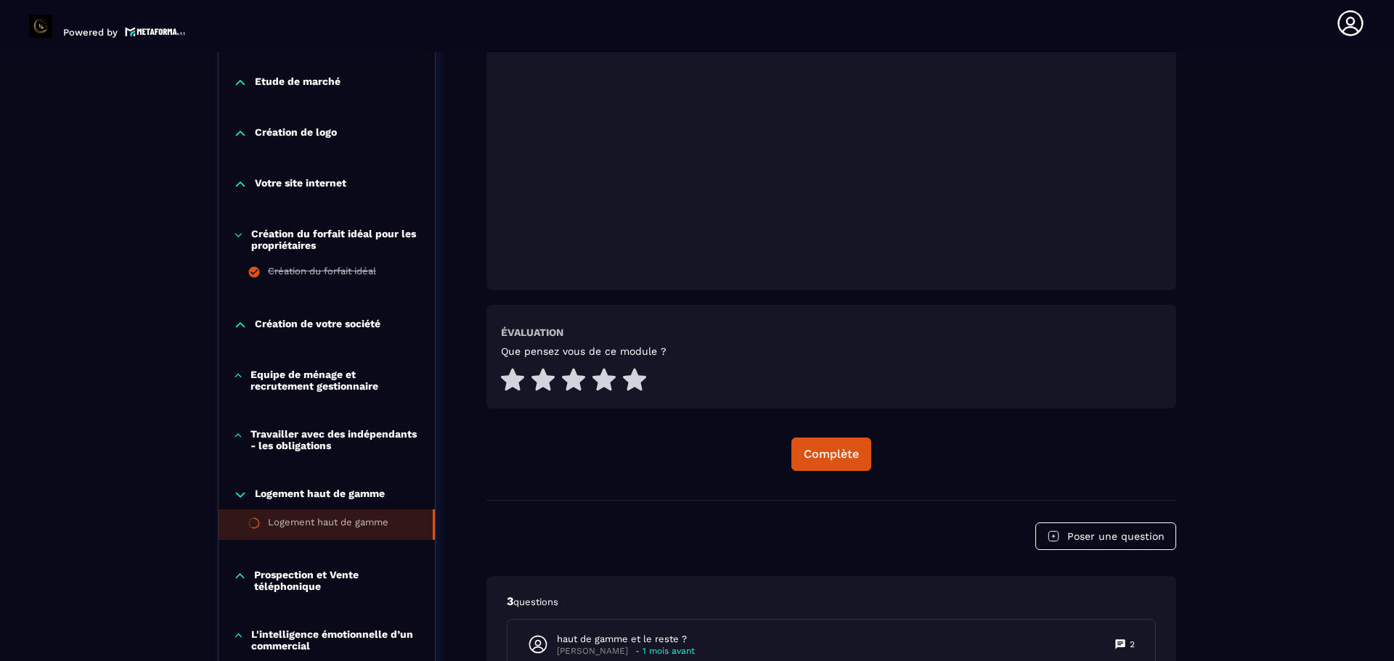
scroll to position [514, 0]
click at [859, 452] on button "Complète" at bounding box center [831, 453] width 80 height 33
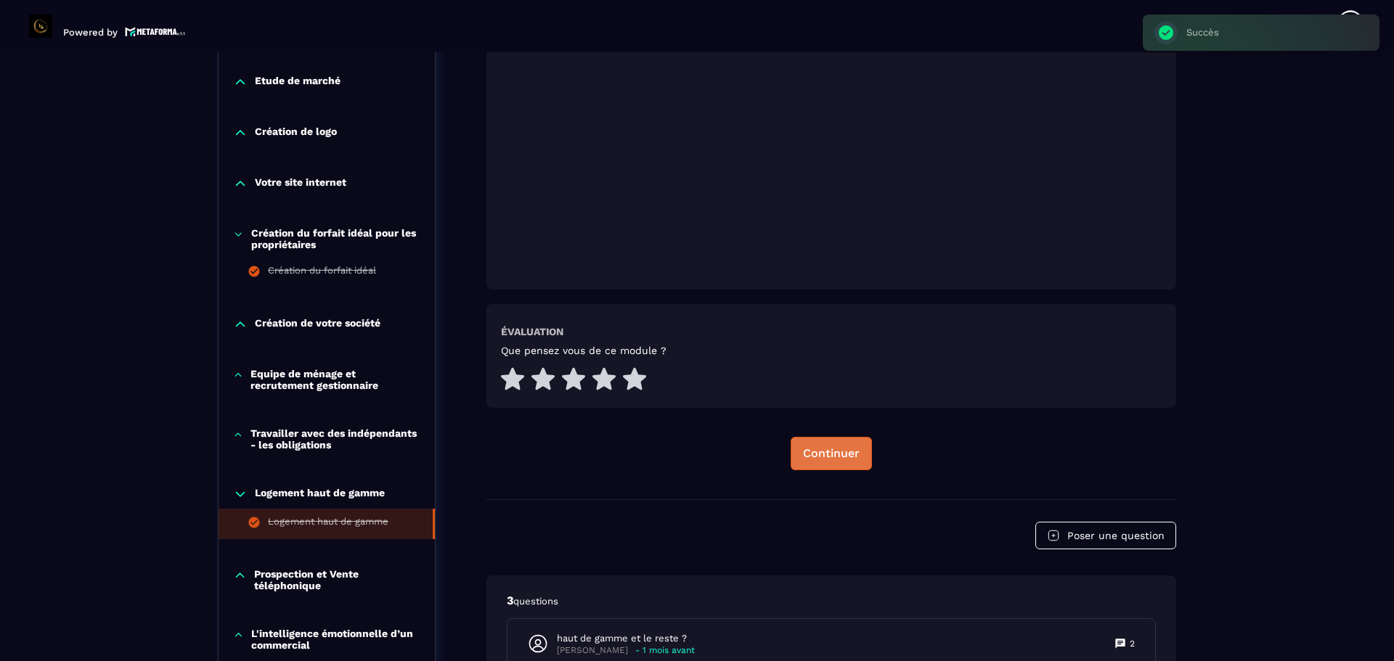
click at [836, 456] on div "Continuer" at bounding box center [831, 453] width 57 height 15
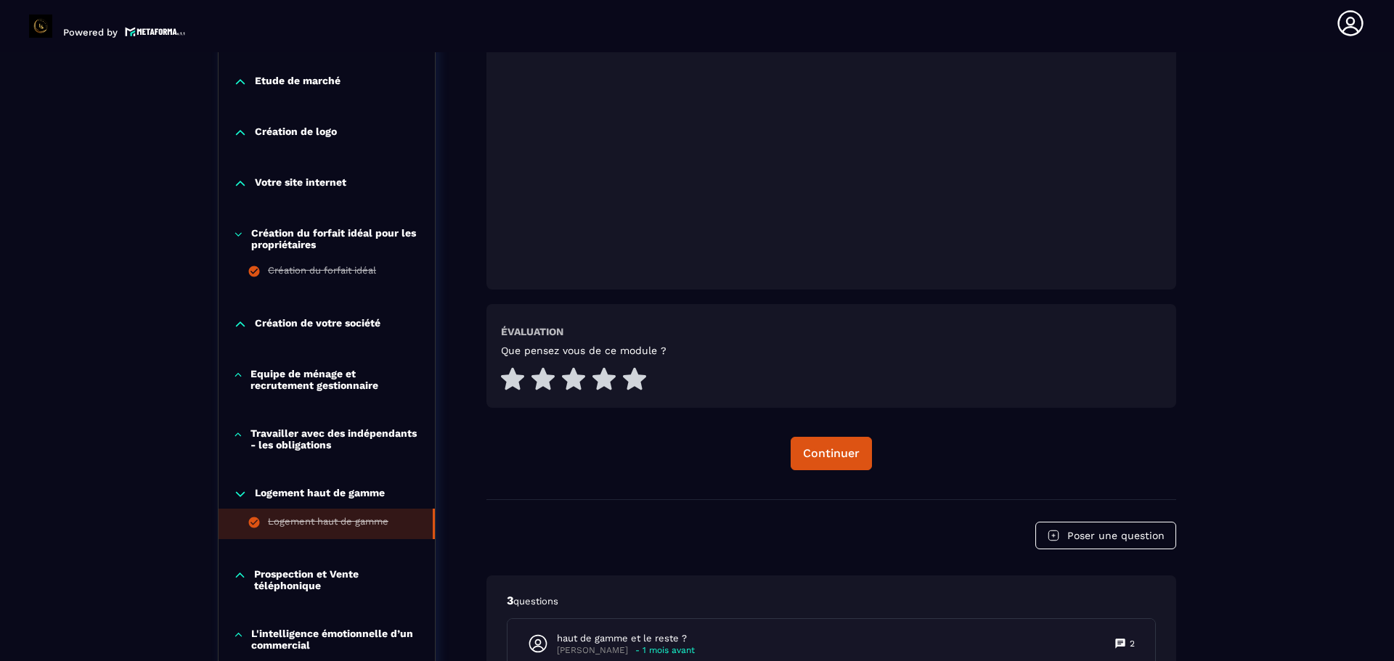
click at [237, 234] on icon at bounding box center [238, 234] width 7 height 3
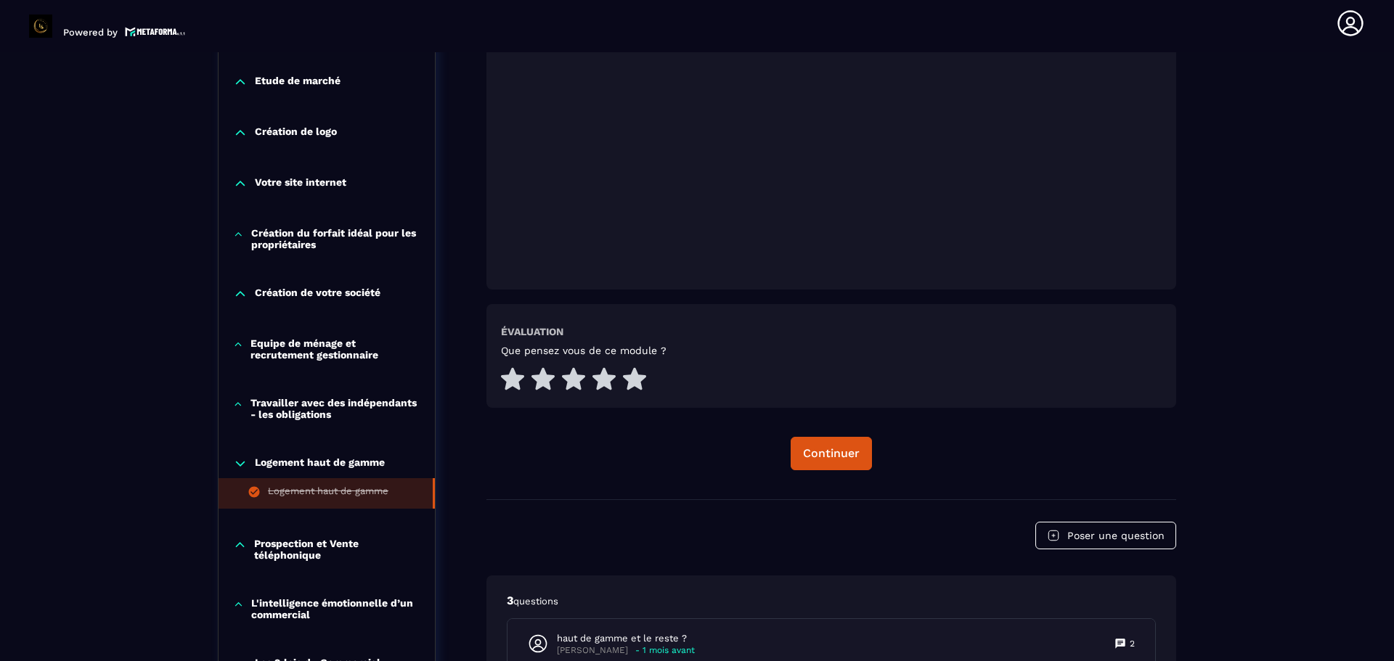
click at [242, 462] on icon at bounding box center [240, 464] width 15 height 15
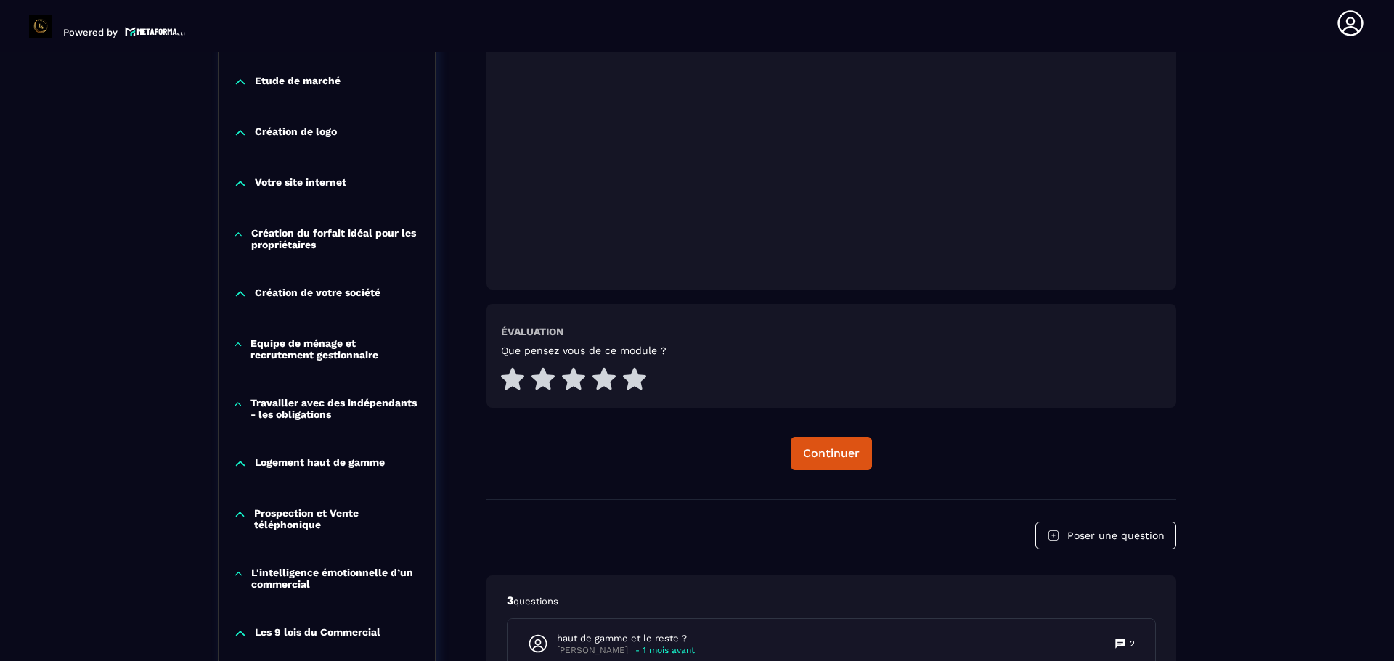
click at [236, 469] on icon at bounding box center [240, 464] width 15 height 15
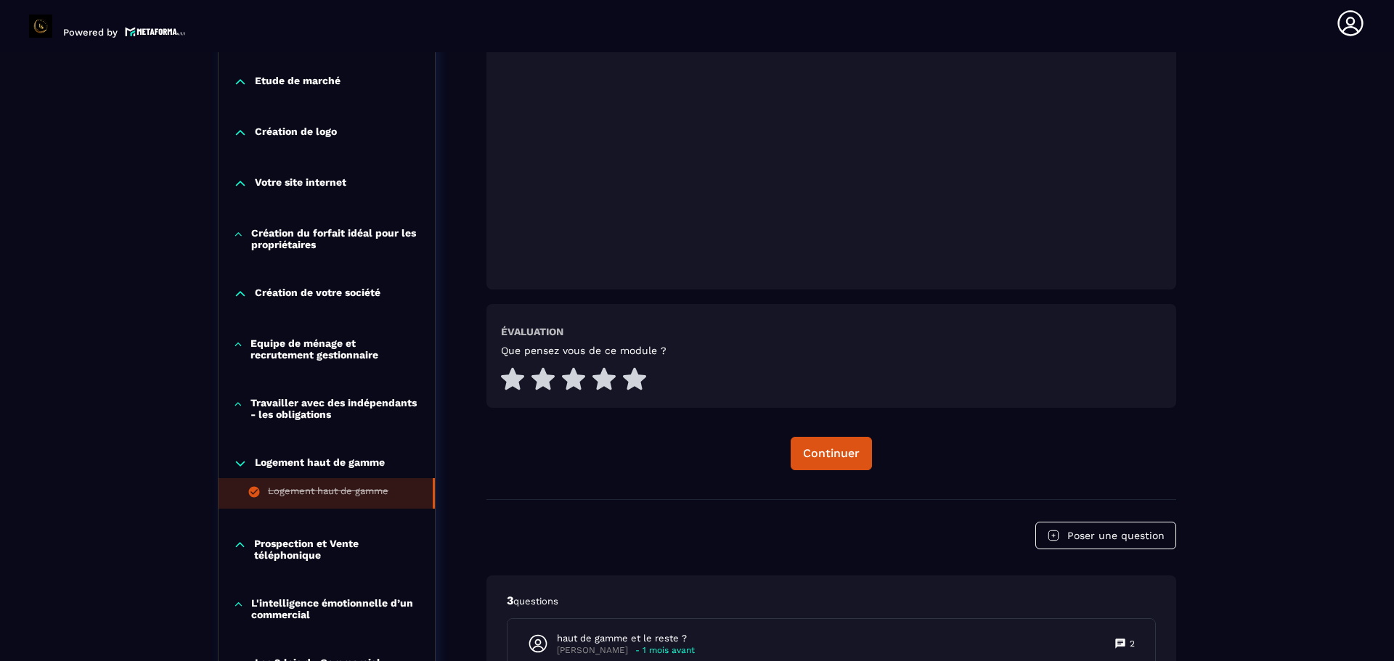
click at [240, 538] on icon at bounding box center [240, 545] width 14 height 15
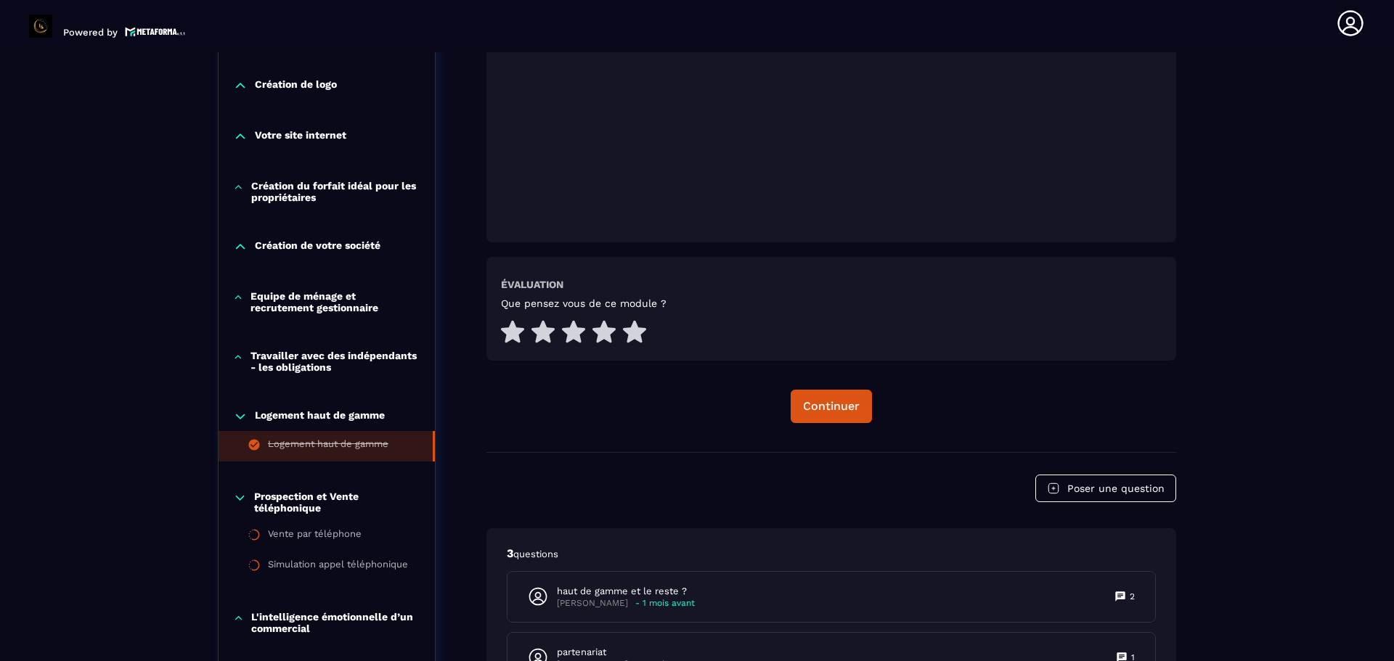
scroll to position [587, 0]
